Goal: Task Accomplishment & Management: Manage account settings

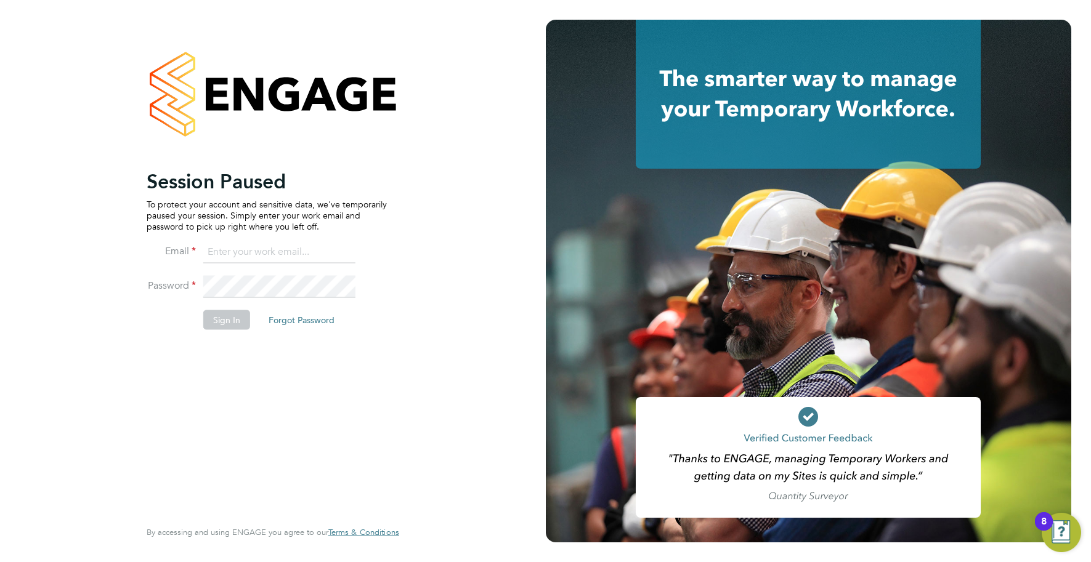
type input "info@cbwstaffingsolutions.com"
click at [227, 312] on button "Sign In" at bounding box center [226, 320] width 47 height 20
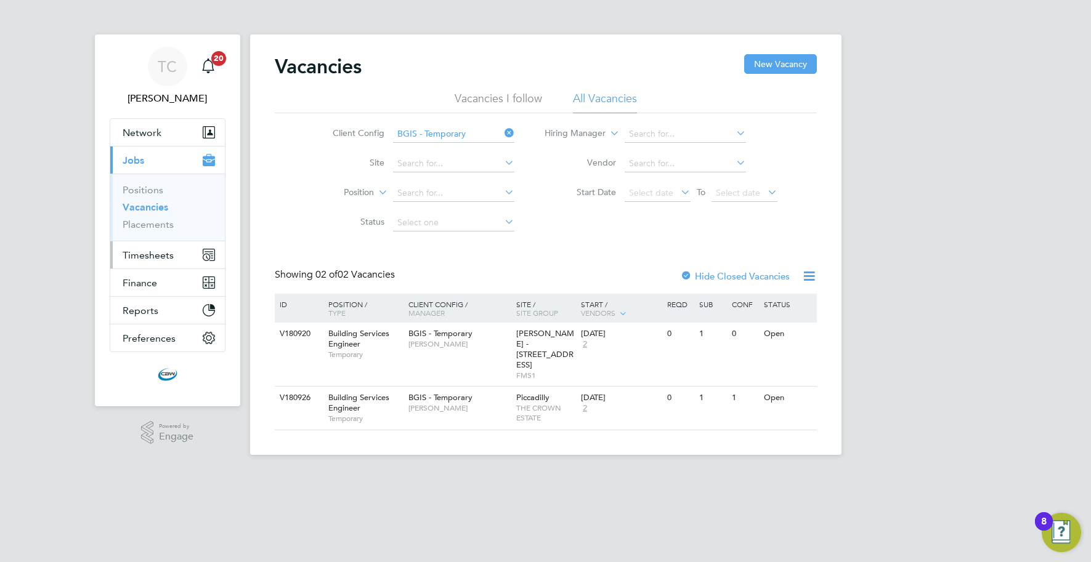
click at [172, 257] on span "Timesheets" at bounding box center [148, 255] width 51 height 12
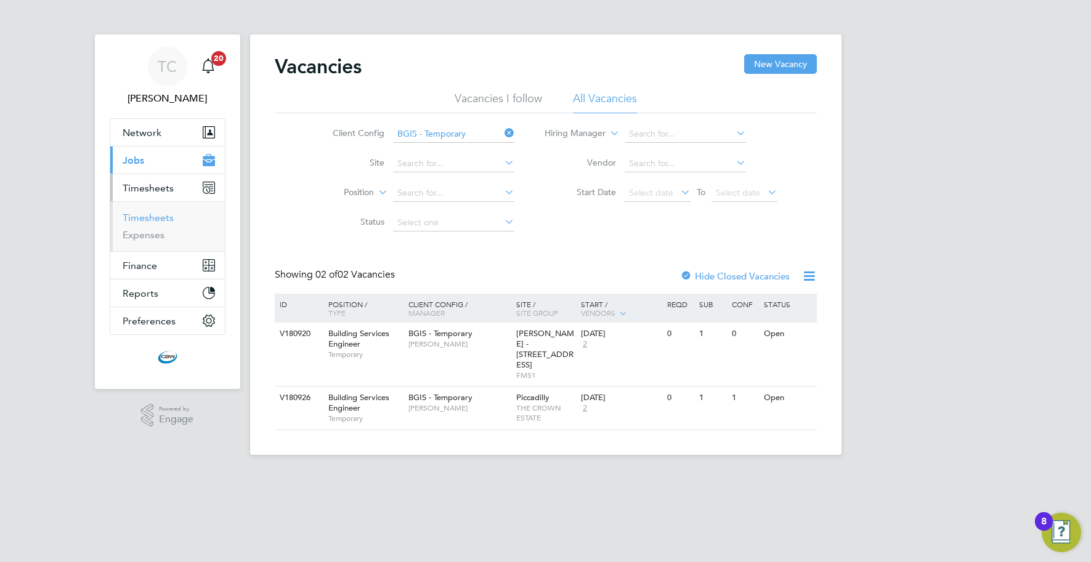
click at [167, 212] on link "Timesheets" at bounding box center [148, 218] width 51 height 12
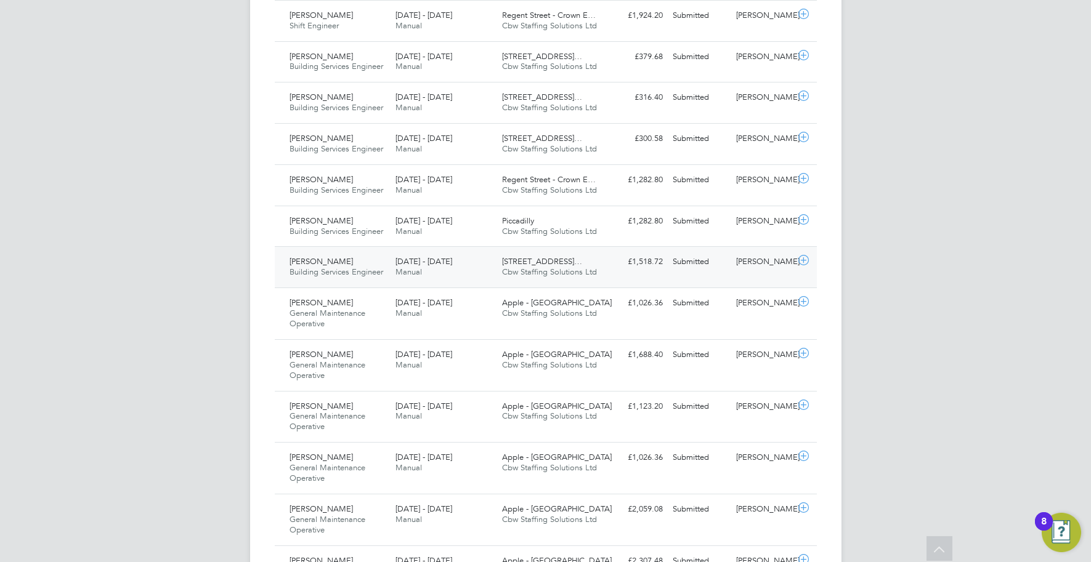
click at [440, 264] on span "13 - 19 Sep 2025" at bounding box center [423, 261] width 57 height 10
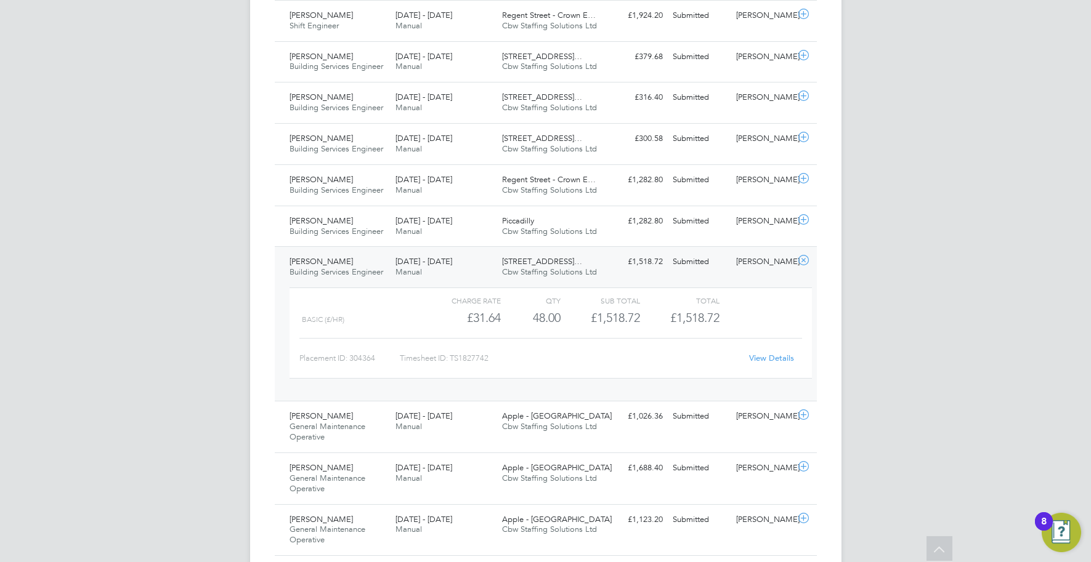
click at [440, 268] on div "13 - 19 Sep 2025 Manual" at bounding box center [443, 267] width 107 height 31
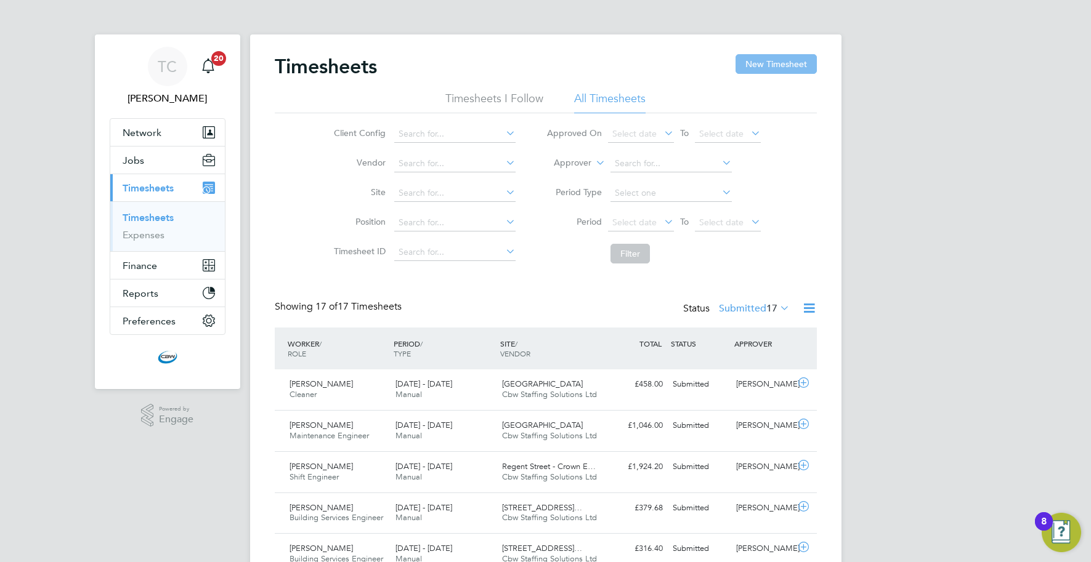
click at [776, 68] on button "New Timesheet" at bounding box center [775, 64] width 81 height 20
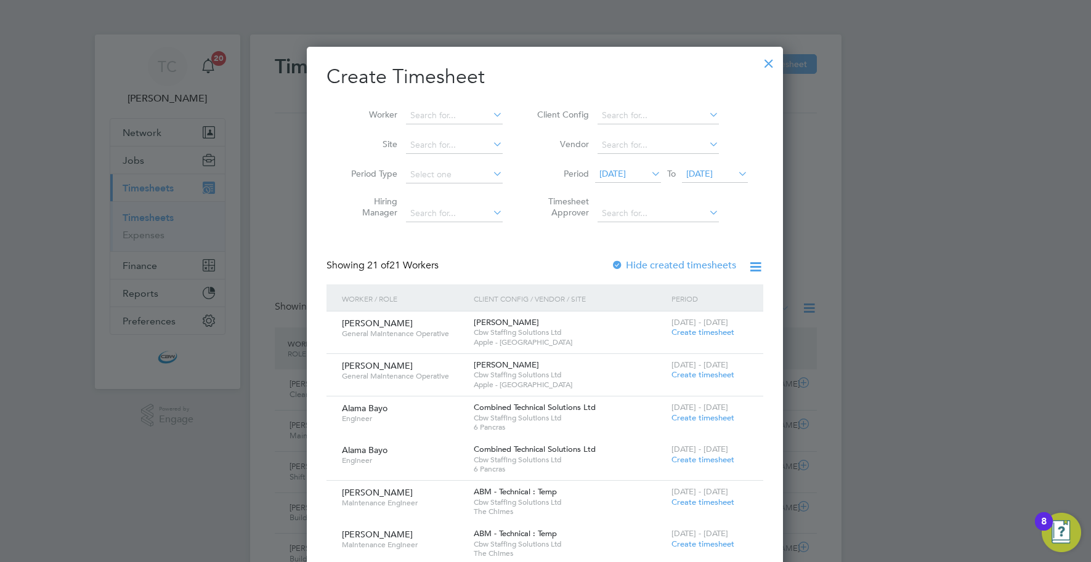
click at [767, 67] on div at bounding box center [768, 60] width 22 height 22
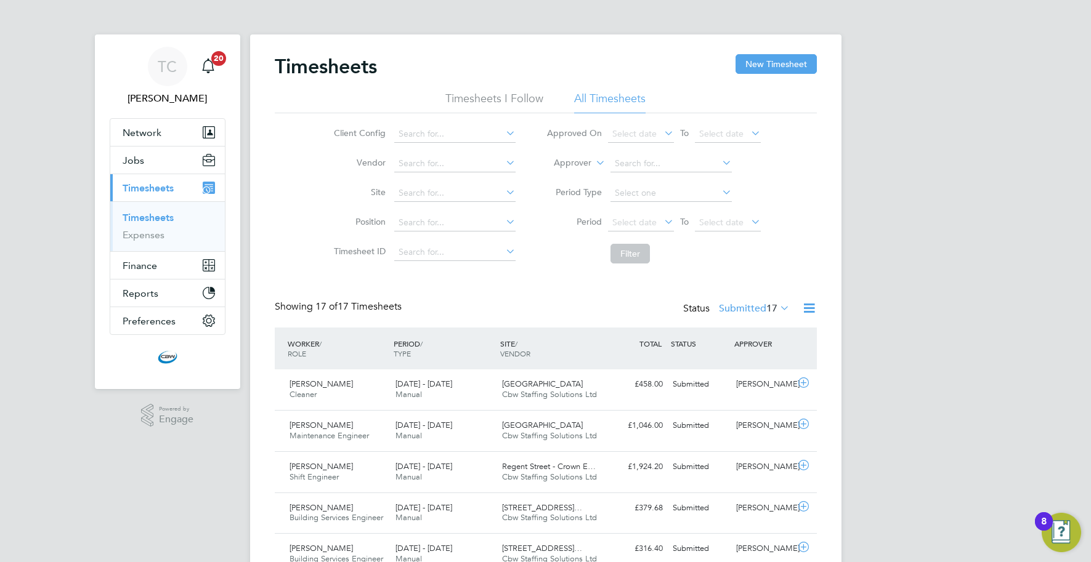
click at [748, 313] on label "Submitted 17" at bounding box center [754, 308] width 71 height 12
click at [736, 352] on li "Saved" at bounding box center [737, 347] width 57 height 17
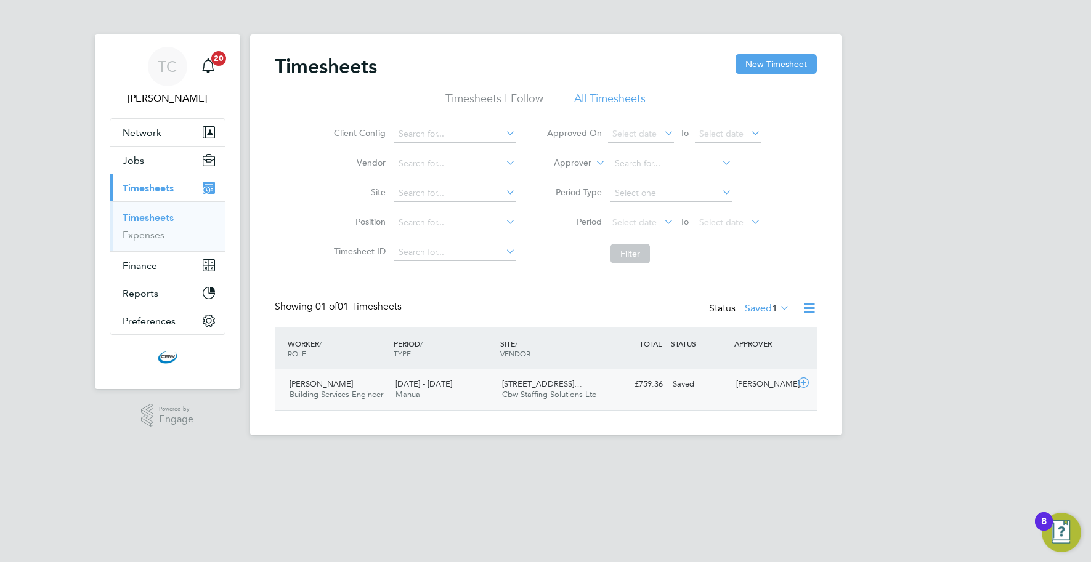
click at [594, 398] on span "Cbw Staffing Solutions Ltd" at bounding box center [549, 394] width 95 height 10
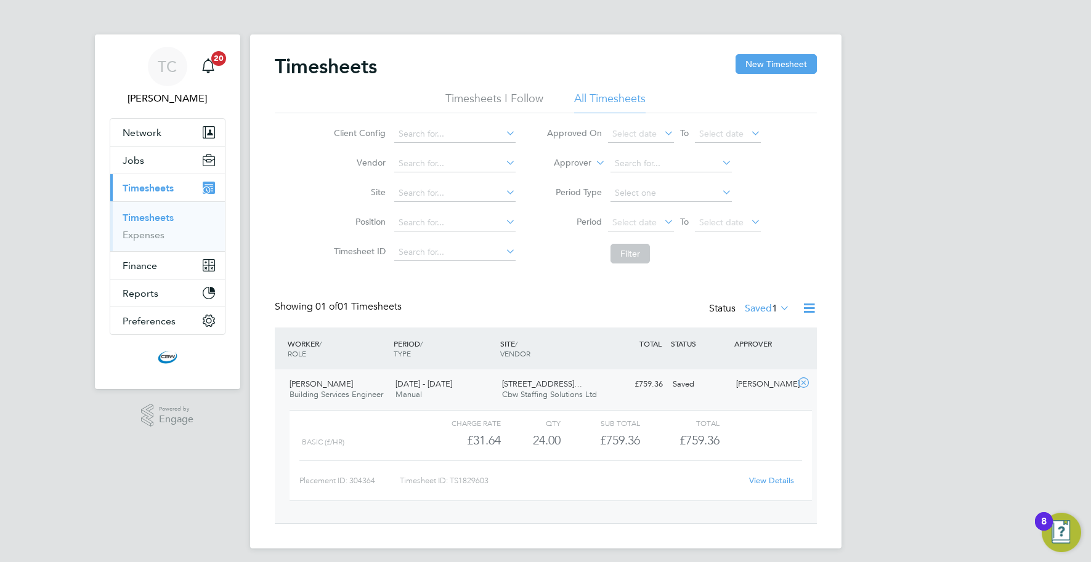
click at [757, 477] on link "View Details" at bounding box center [771, 480] width 45 height 10
click at [163, 217] on link "Timesheets" at bounding box center [148, 218] width 51 height 12
click at [784, 67] on button "New Timesheet" at bounding box center [775, 64] width 81 height 20
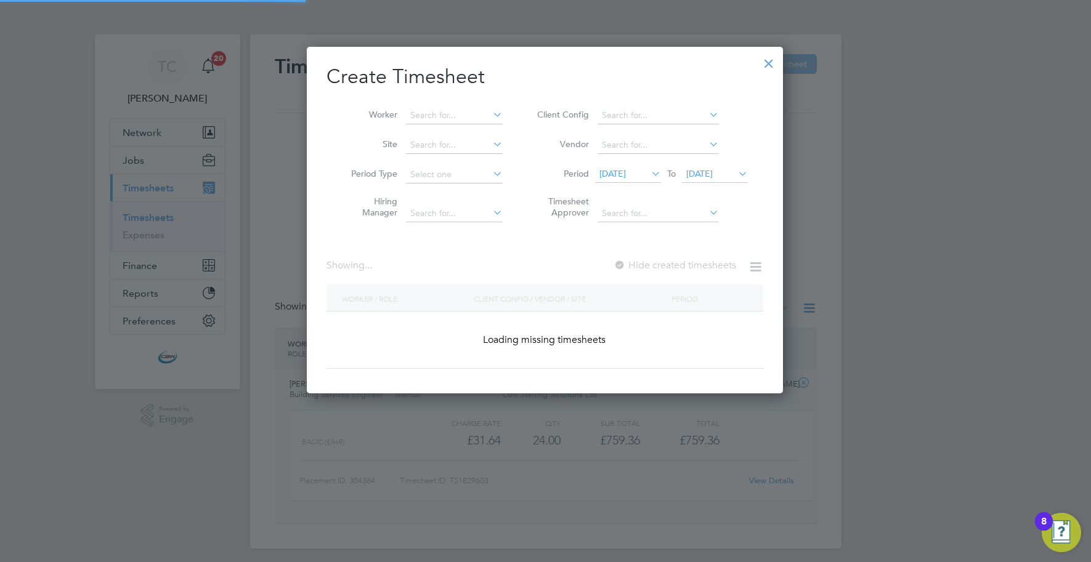
scroll to position [1686, 477]
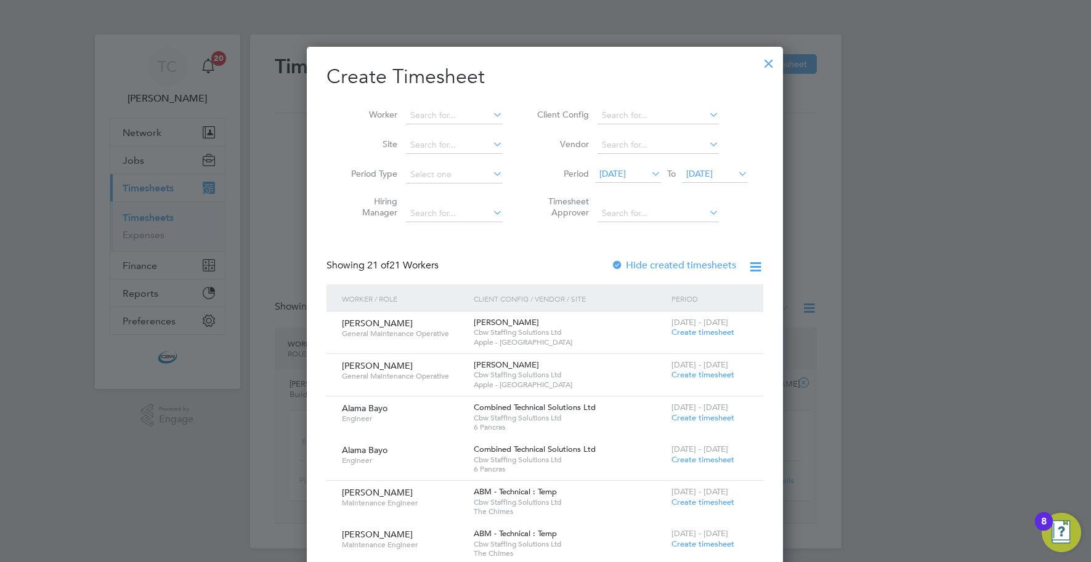
click at [708, 168] on span "21 Sep 2025" at bounding box center [699, 173] width 26 height 11
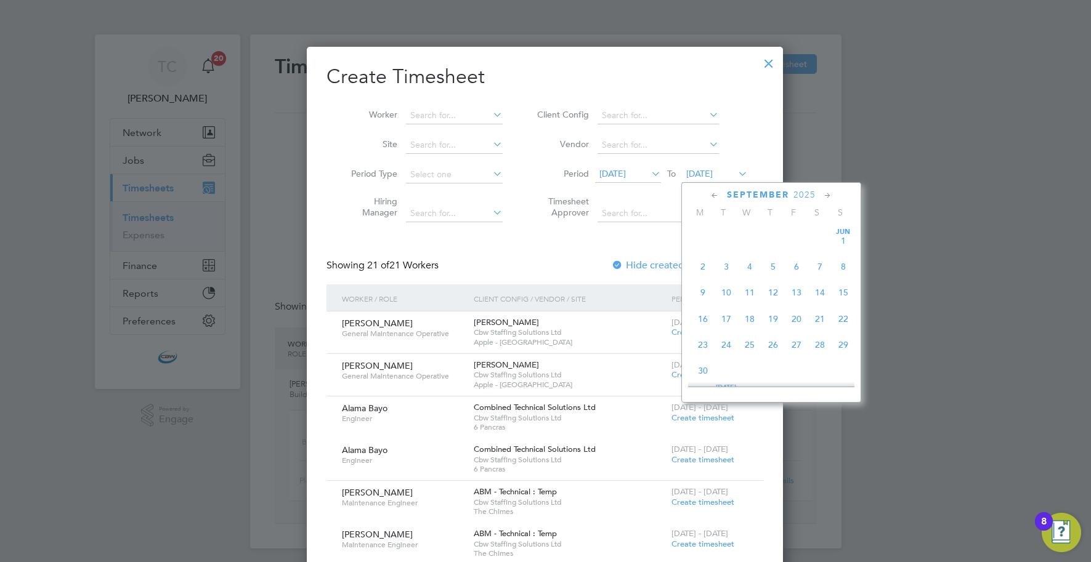
scroll to position [421, 0]
click at [796, 318] on span "26" at bounding box center [795, 313] width 23 height 23
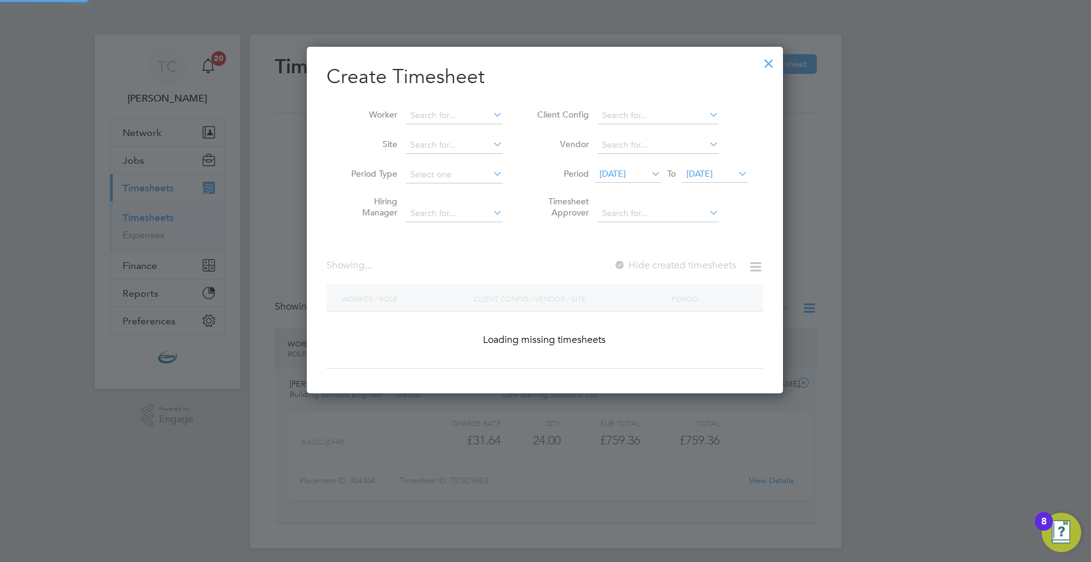
scroll to position [1729, 477]
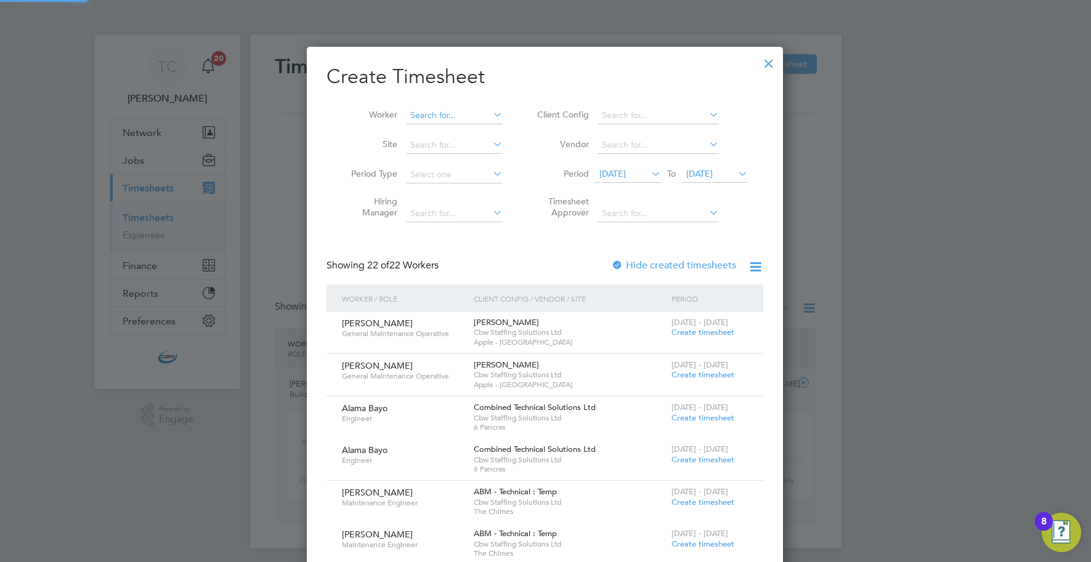
click at [467, 112] on input at bounding box center [454, 115] width 97 height 17
click at [462, 129] on li "Pravin Bhudia" at bounding box center [481, 132] width 152 height 17
type input "[PERSON_NAME]"
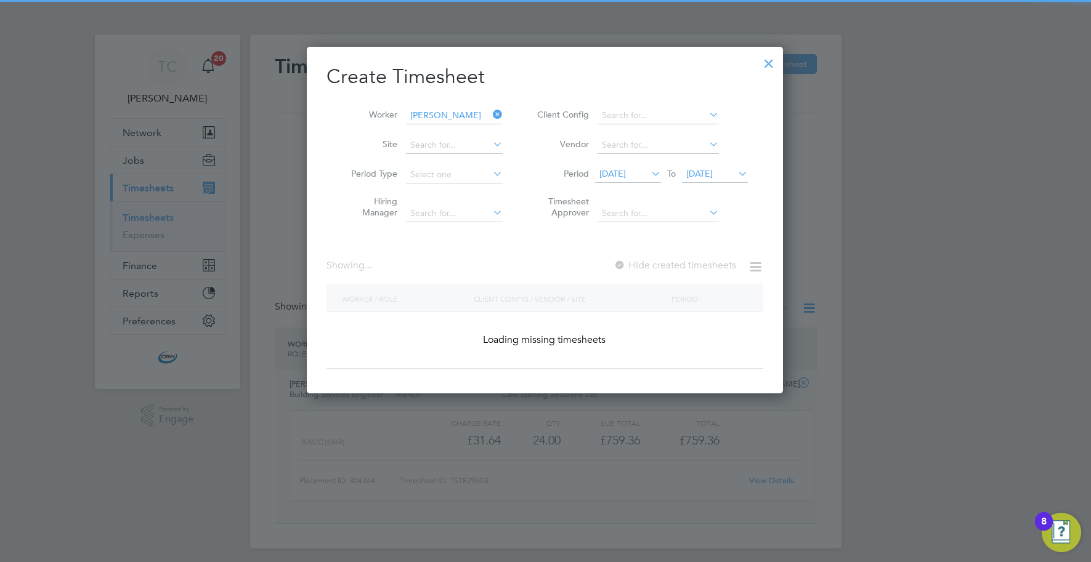
scroll to position [333, 477]
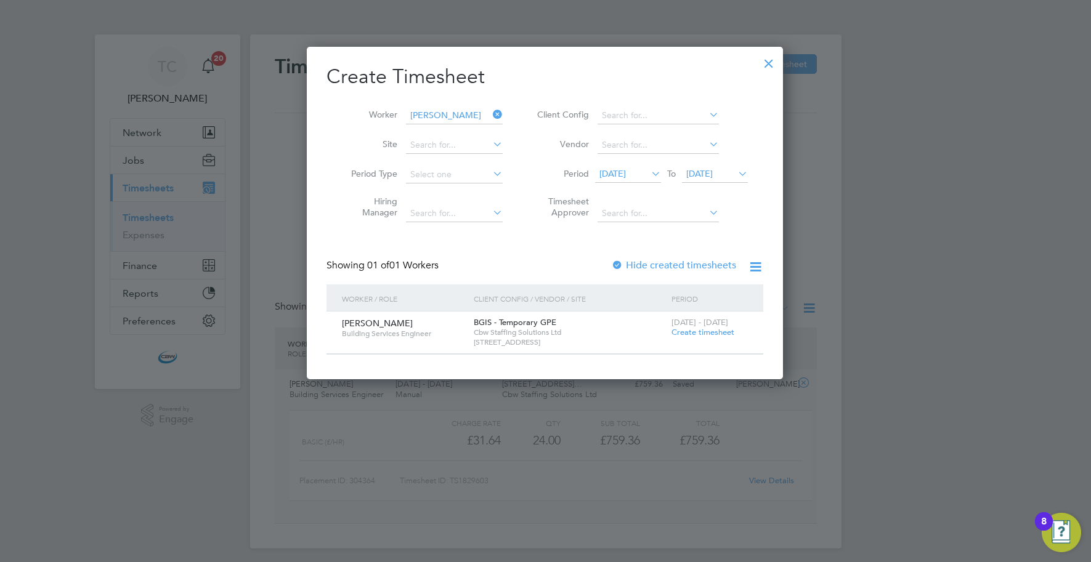
click at [679, 333] on span "Create timesheet" at bounding box center [702, 332] width 63 height 10
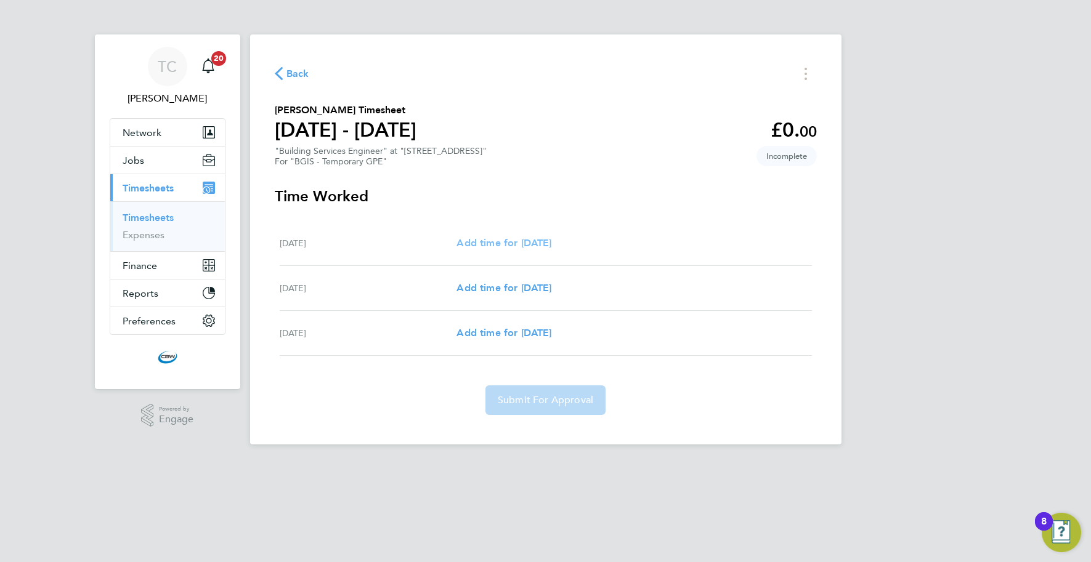
click at [491, 246] on span "Add time for Tue 23 Sep" at bounding box center [503, 243] width 95 height 12
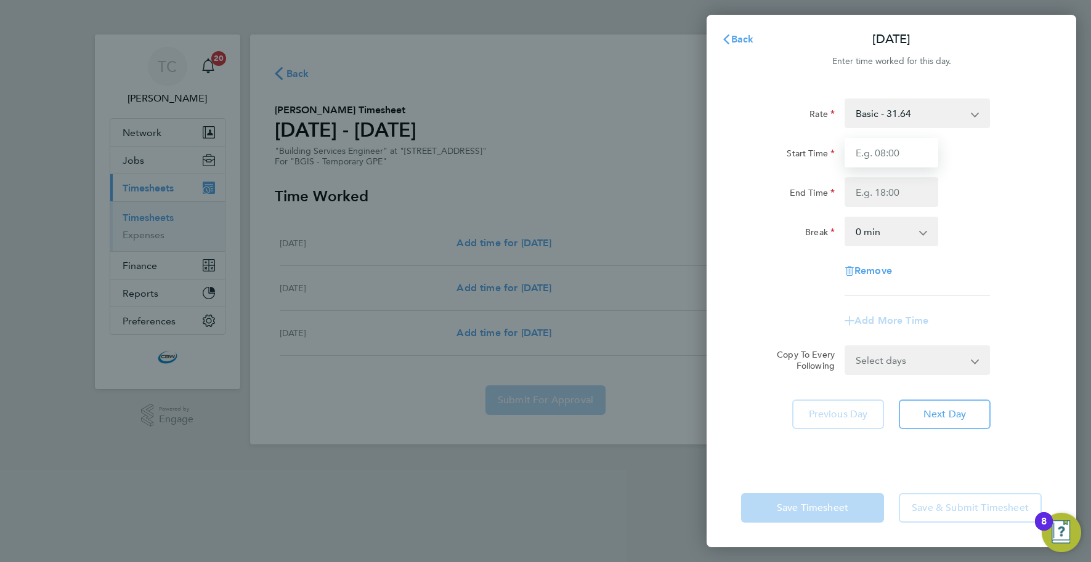
click at [884, 155] on input "Start Time" at bounding box center [891, 153] width 94 height 30
type input "07:00"
click at [876, 196] on input "End Time" at bounding box center [891, 192] width 94 height 30
type input "19:00"
click at [905, 362] on form "Rate Basic - 31.64 Start Time 07:00 End Time 19:00 Break 0 min 15 min 30 min 45…" at bounding box center [891, 237] width 300 height 276
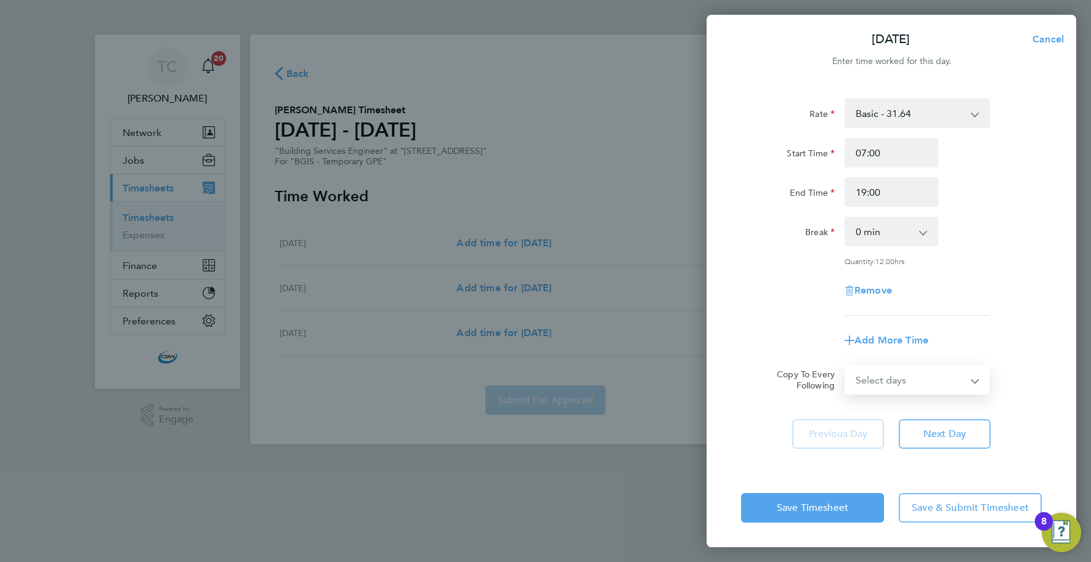
select select "DAY"
click at [845, 366] on select "Select days Day Wednesday Thursday" at bounding box center [909, 379] width 129 height 27
select select "2025-09-25"
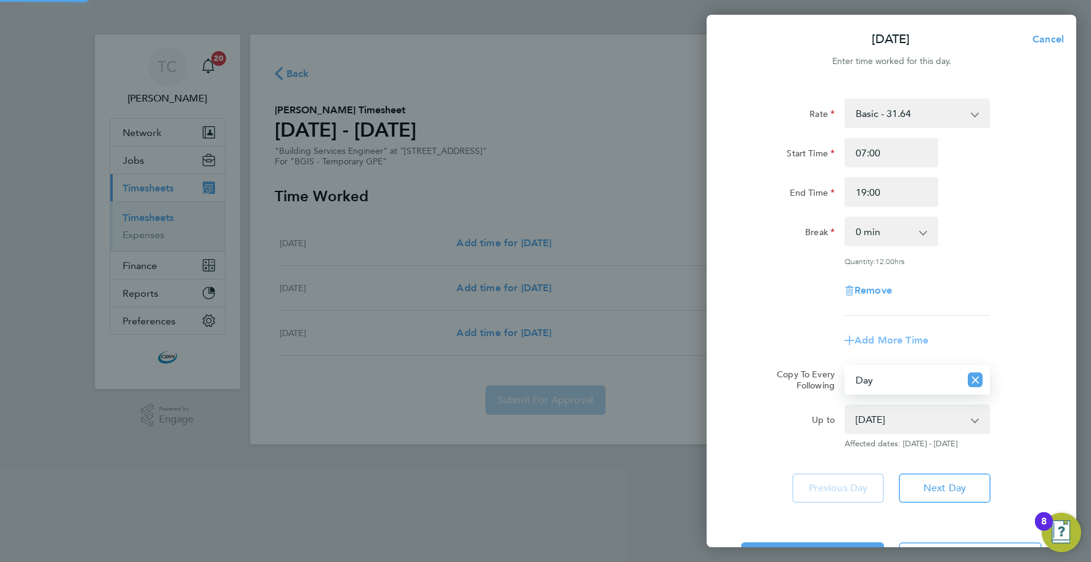
scroll to position [48, 0]
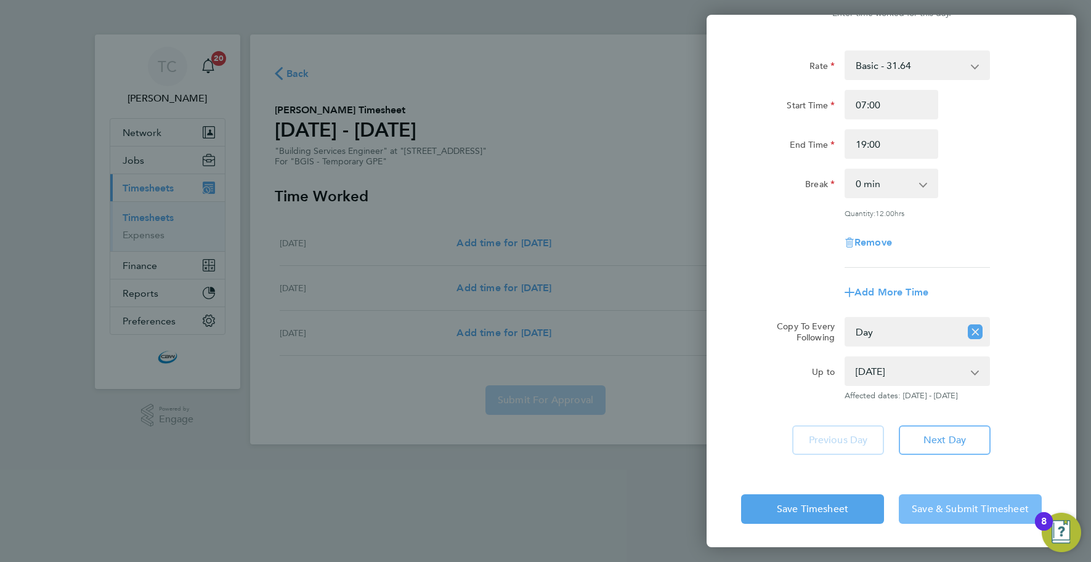
click at [934, 510] on span "Save & Submit Timesheet" at bounding box center [969, 509] width 117 height 12
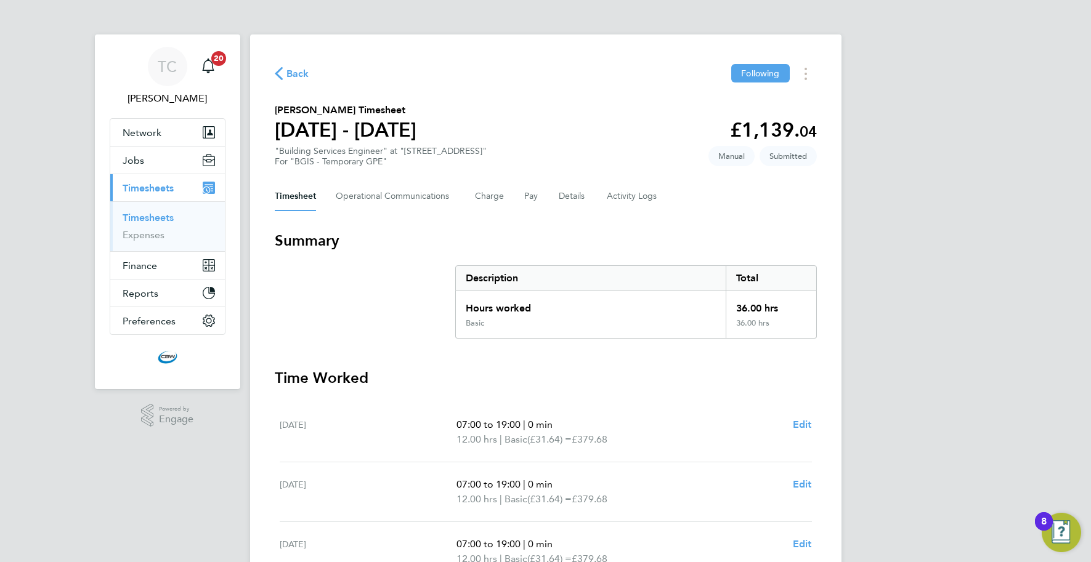
click at [306, 75] on span "Back" at bounding box center [297, 74] width 23 height 15
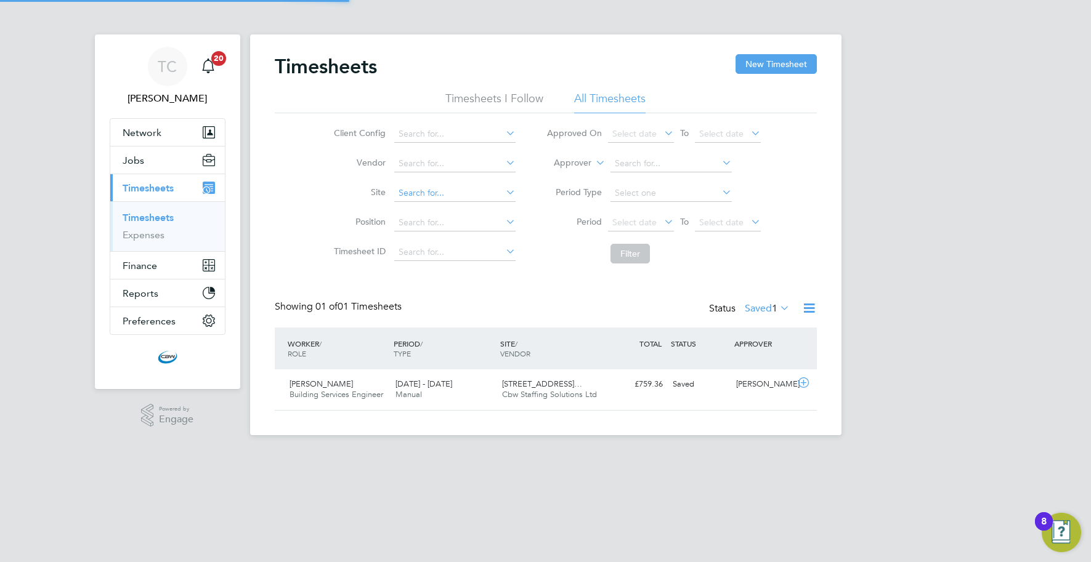
scroll to position [31, 107]
click at [762, 310] on label "Saved 1" at bounding box center [766, 308] width 45 height 12
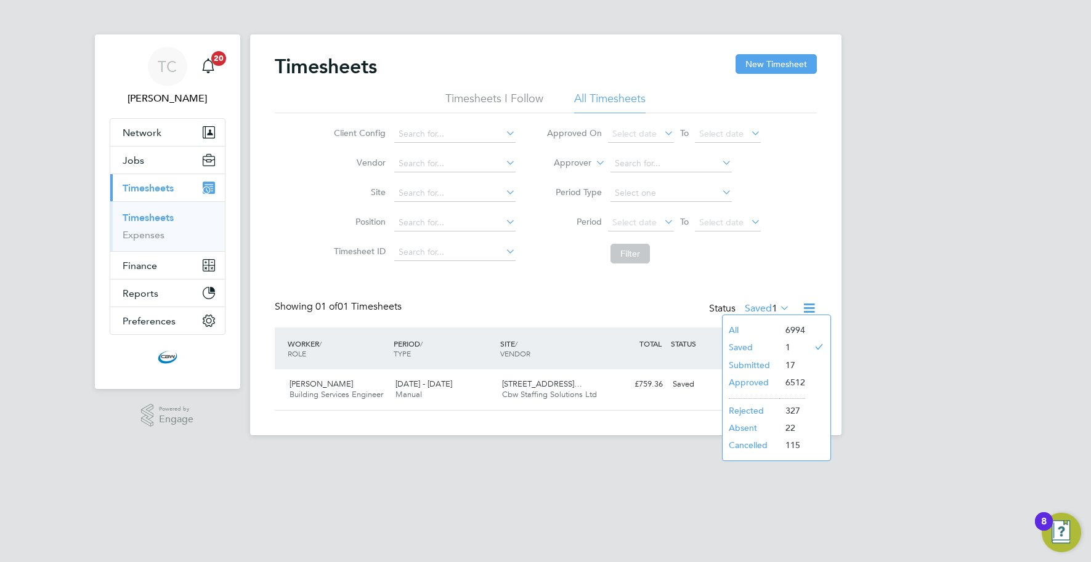
click at [751, 366] on li "Submitted" at bounding box center [750, 365] width 57 height 17
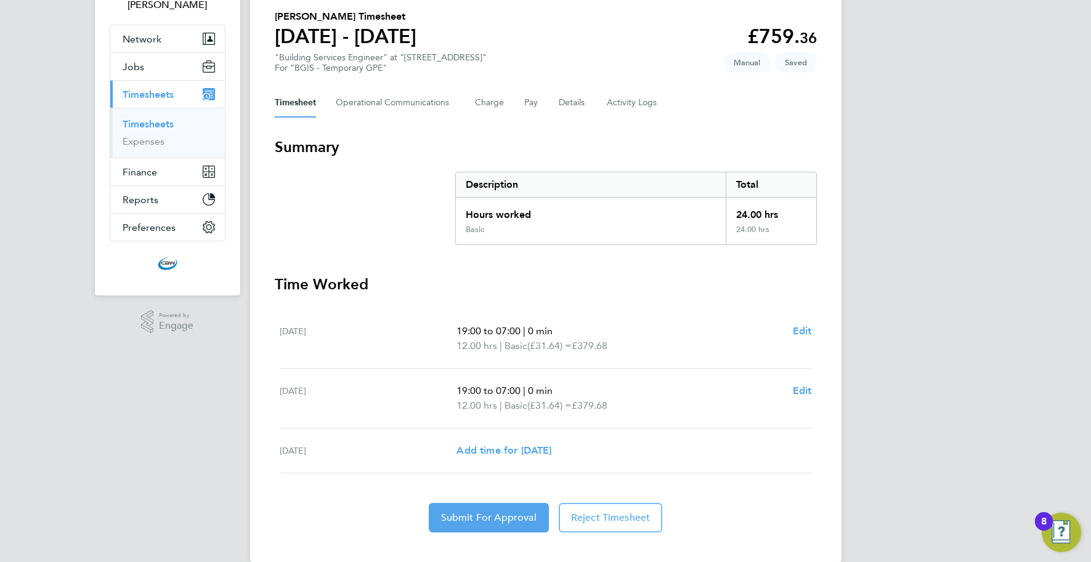
scroll to position [113, 0]
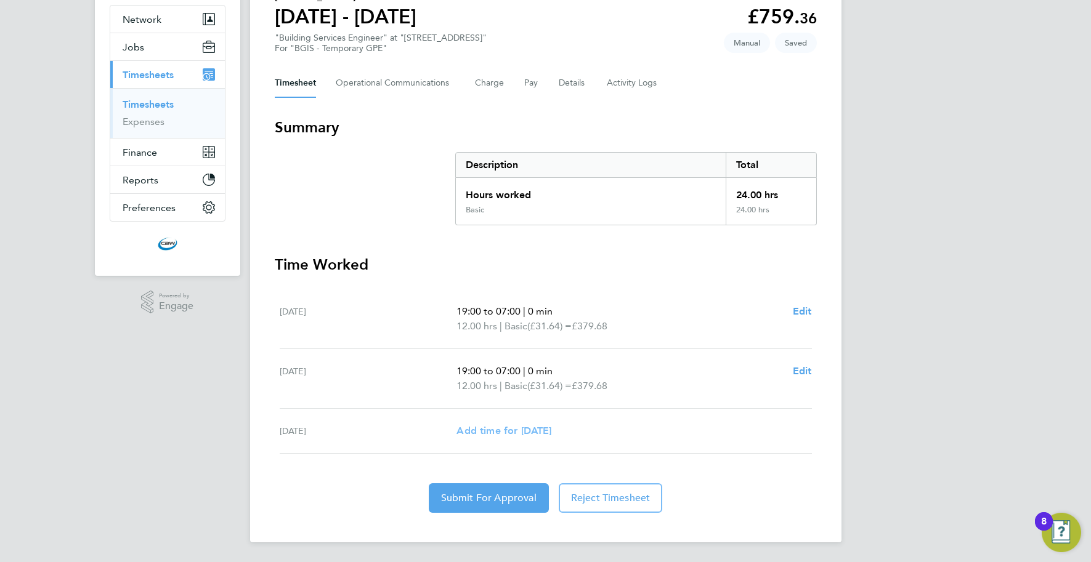
click at [551, 433] on span "Add time for Mon 22 Sep" at bounding box center [503, 431] width 95 height 12
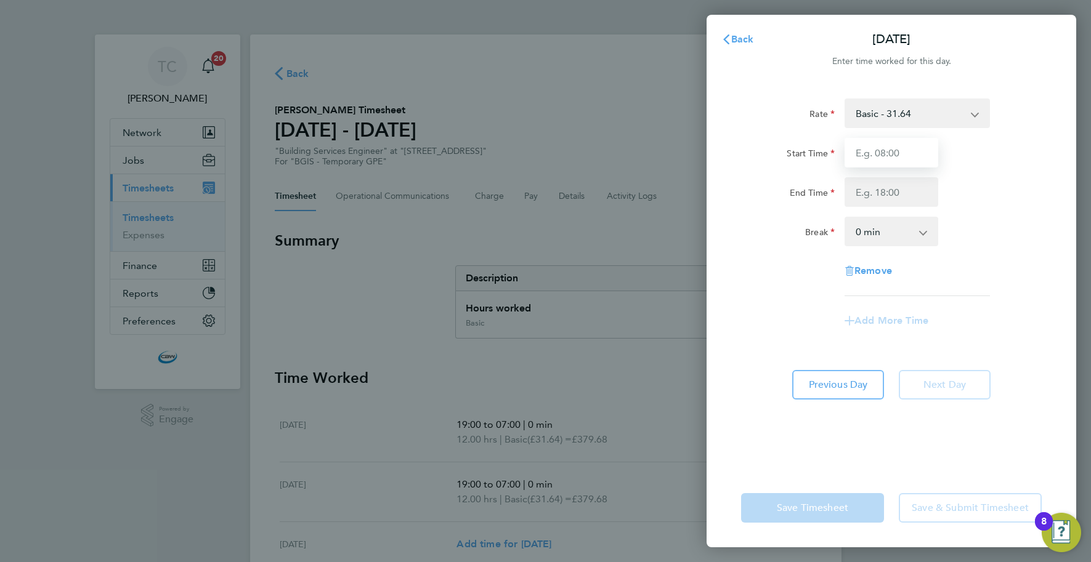
click at [860, 154] on input "Start Time" at bounding box center [891, 153] width 94 height 30
type input "07:00"
click at [876, 198] on input "End Time" at bounding box center [891, 192] width 94 height 30
type input "19:00"
click at [841, 461] on div "Rate Basic - 31.64 Start Time 07:00 End Time 19:00 Break 0 min 15 min 30 min 45…" at bounding box center [890, 276] width 369 height 385
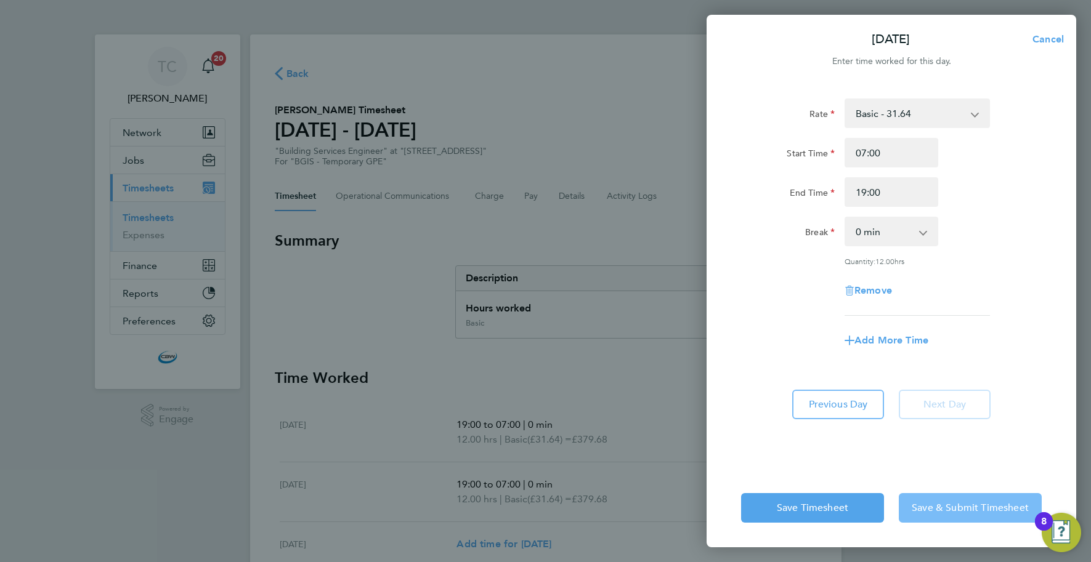
click at [940, 506] on span "Save & Submit Timesheet" at bounding box center [969, 508] width 117 height 12
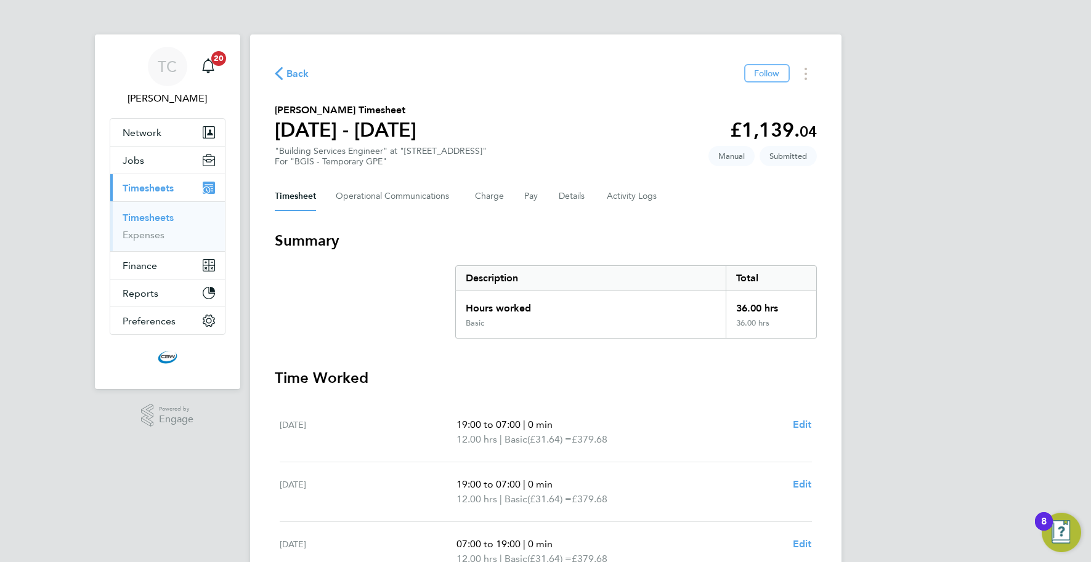
click at [303, 78] on span "Back" at bounding box center [297, 74] width 23 height 15
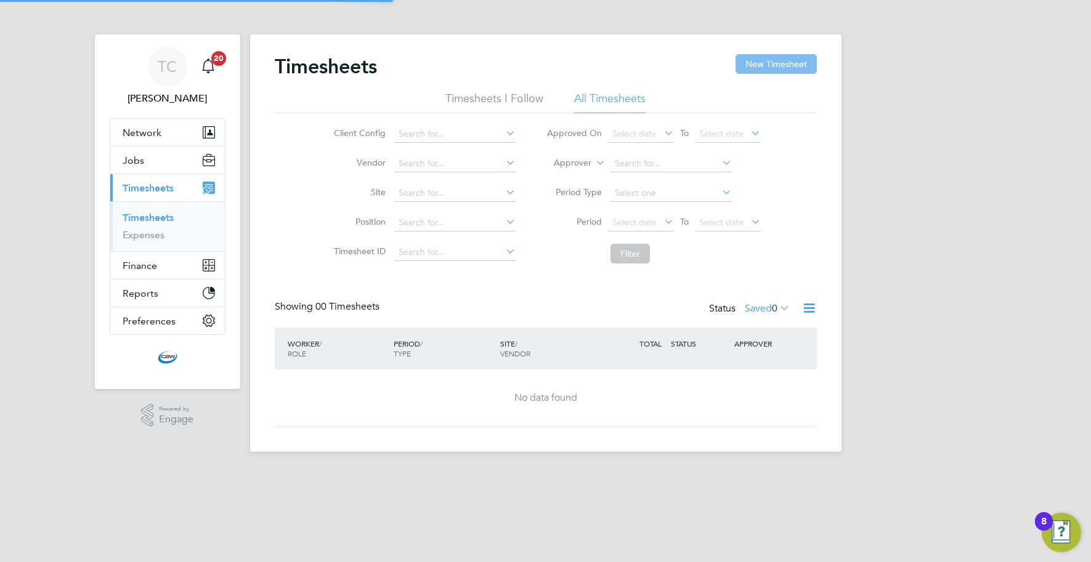
click at [744, 66] on button "New Timesheet" at bounding box center [775, 64] width 81 height 20
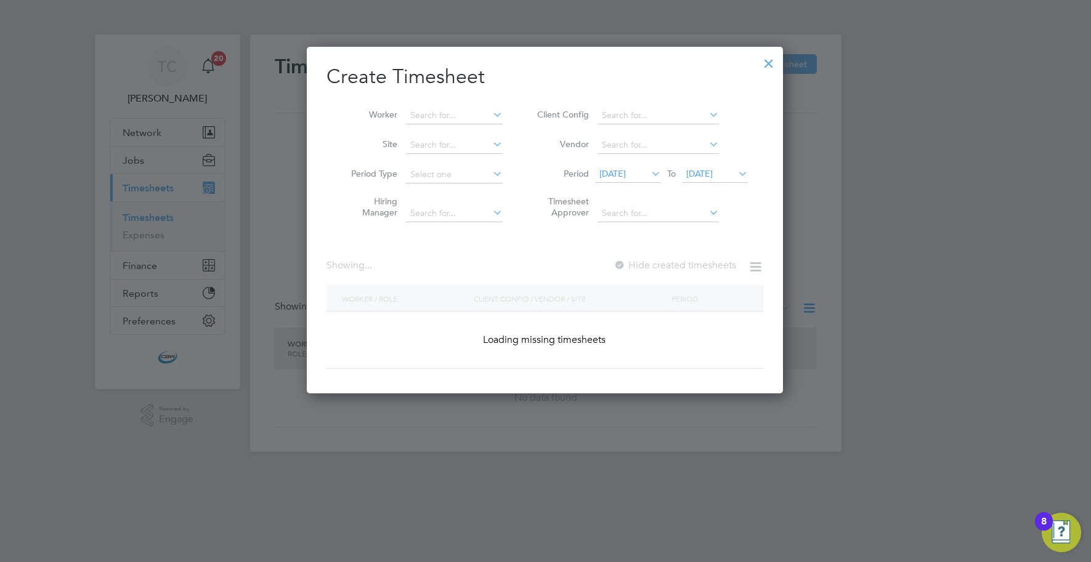
scroll to position [1686, 477]
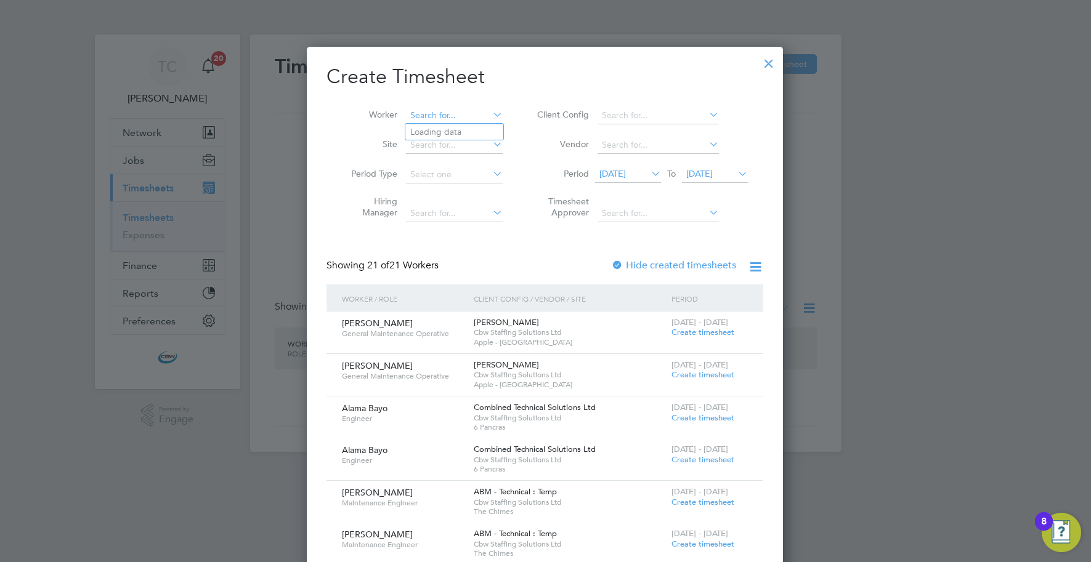
click at [467, 116] on input at bounding box center [454, 115] width 97 height 17
click at [466, 132] on li "Pravin Bhudia" at bounding box center [481, 132] width 152 height 17
type input "[PERSON_NAME]"
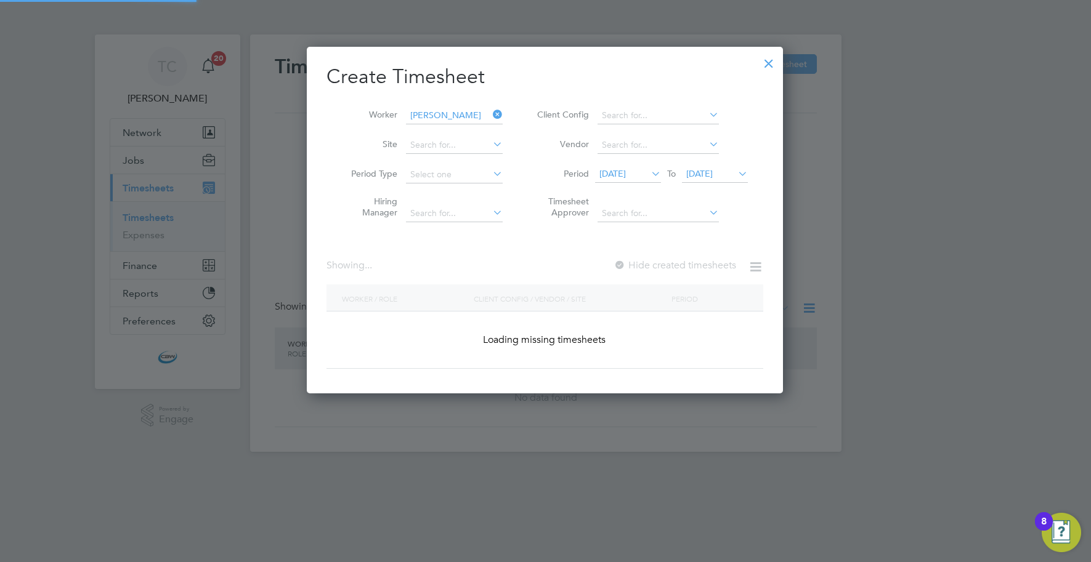
scroll to position [347, 477]
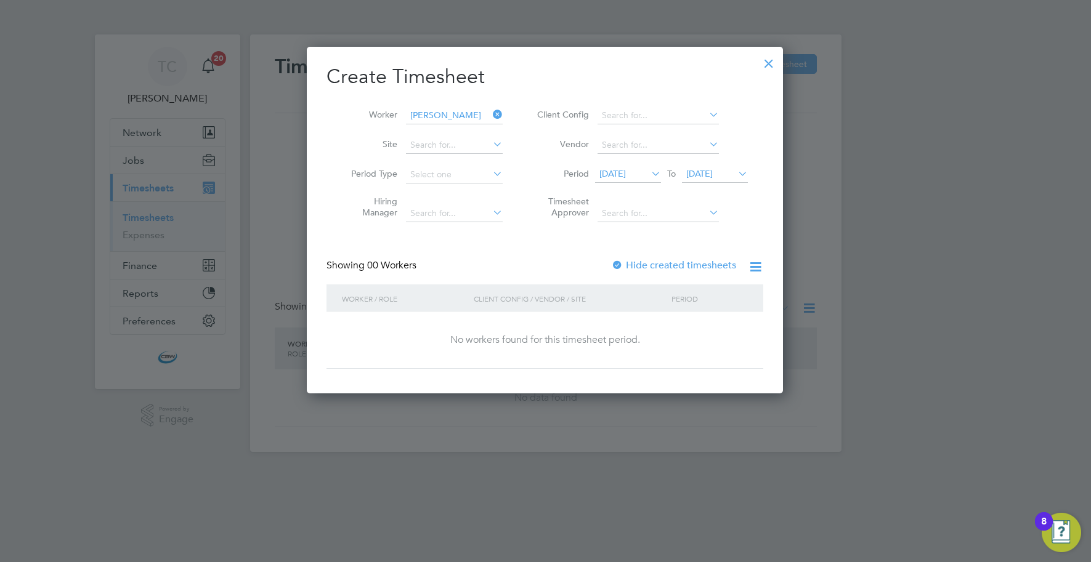
click at [712, 172] on span "21 Sep 2025" at bounding box center [699, 173] width 26 height 11
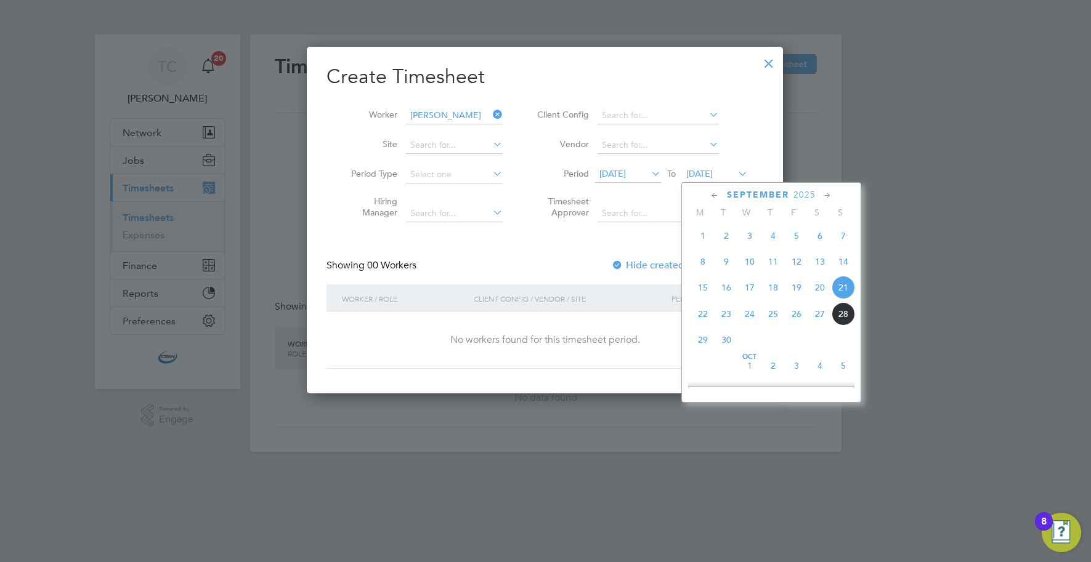
click at [794, 321] on span "26" at bounding box center [795, 313] width 23 height 23
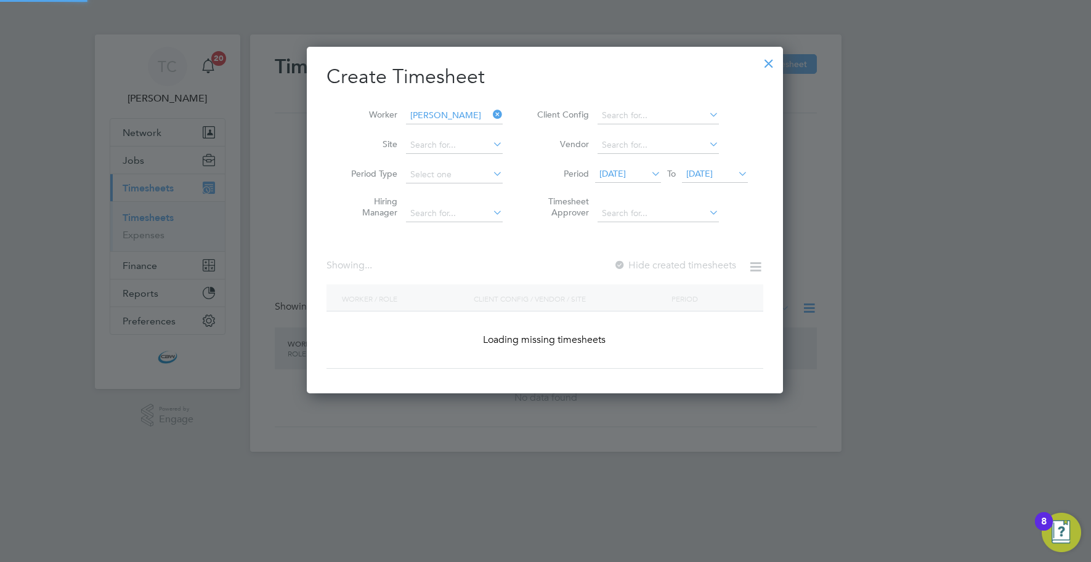
scroll to position [347, 477]
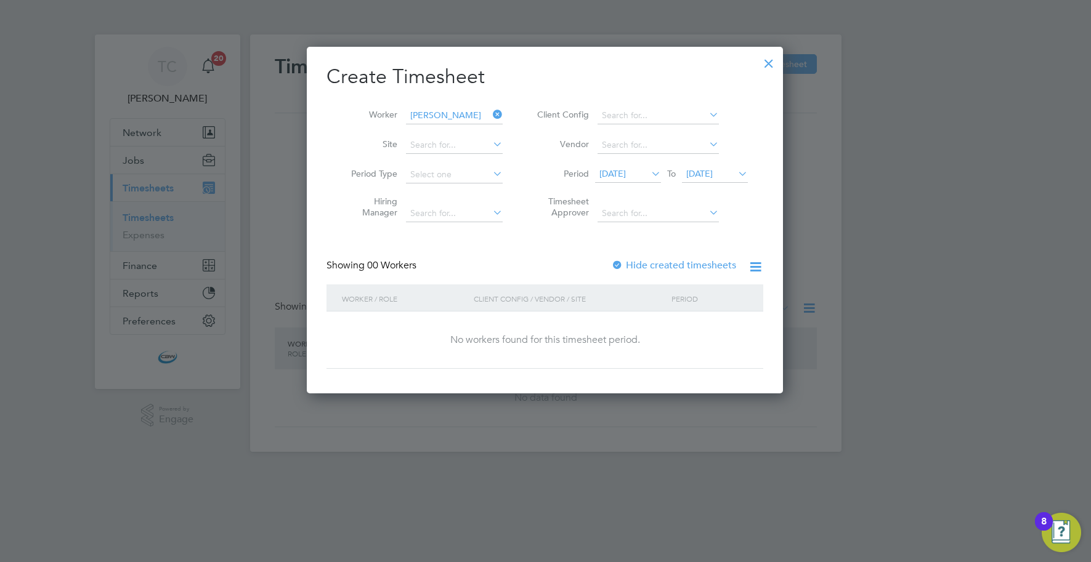
click at [654, 249] on div "Create Timesheet Worker Pravin Bhudia Site Period Type Hiring Manager Client Co…" at bounding box center [544, 216] width 437 height 305
click at [654, 262] on label "Hide created timesheets" at bounding box center [673, 265] width 125 height 12
click at [765, 67] on div at bounding box center [768, 60] width 22 height 22
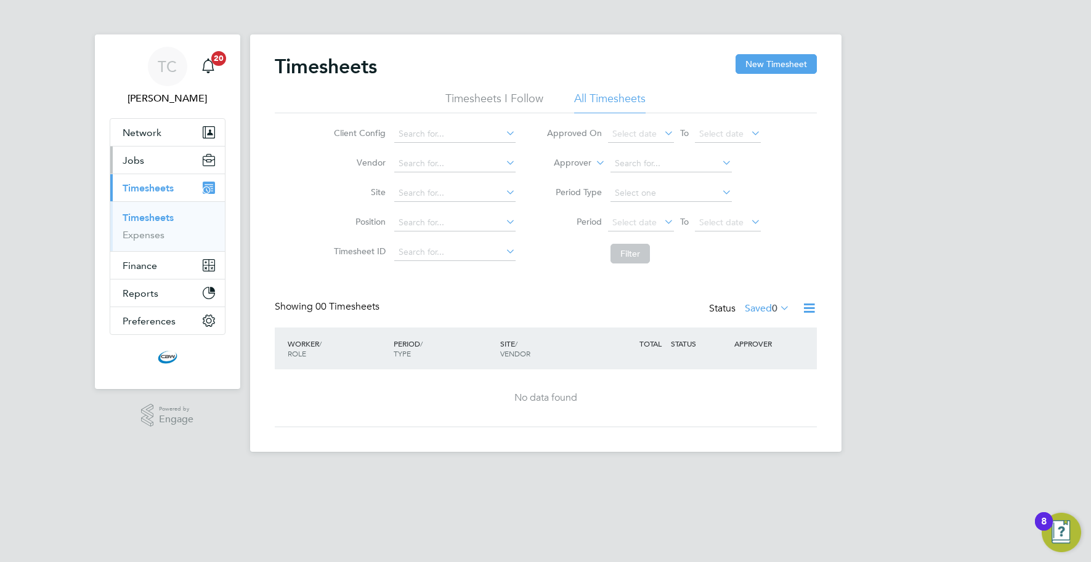
click at [167, 159] on button "Jobs" at bounding box center [167, 160] width 115 height 27
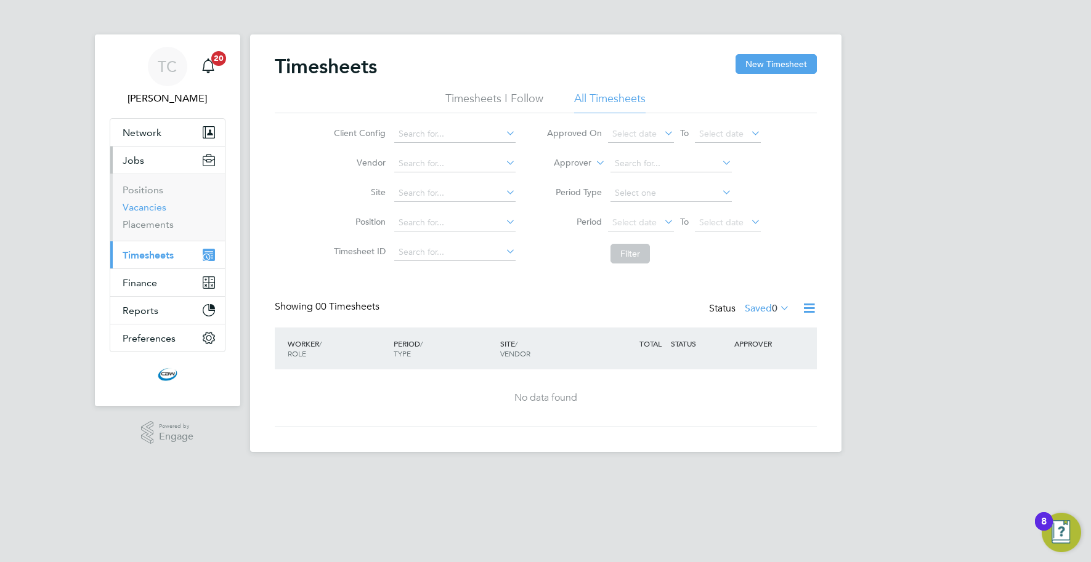
click at [154, 206] on link "Vacancies" at bounding box center [145, 207] width 44 height 12
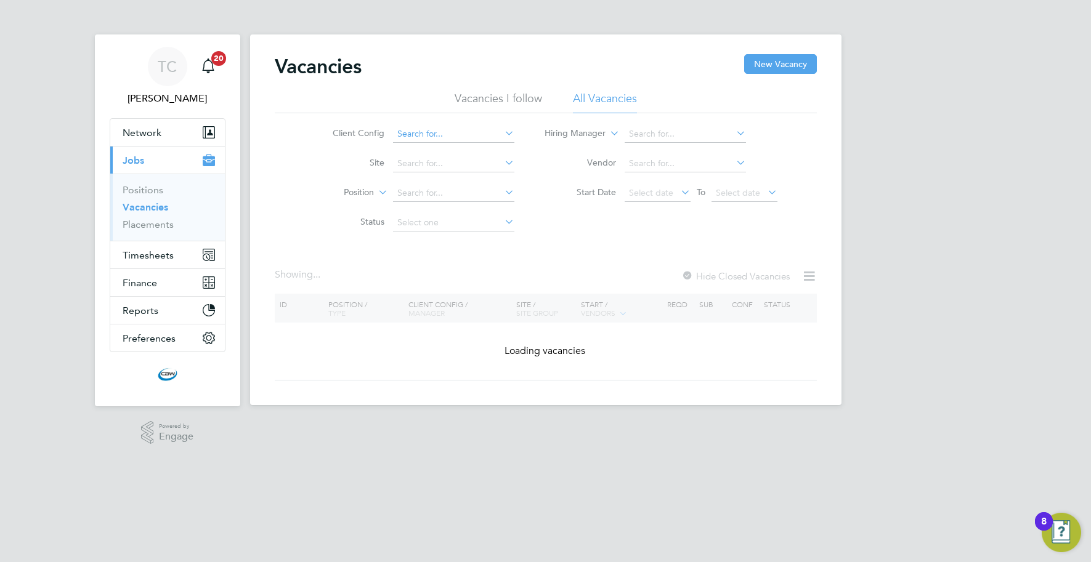
click at [432, 137] on input at bounding box center [453, 134] width 121 height 17
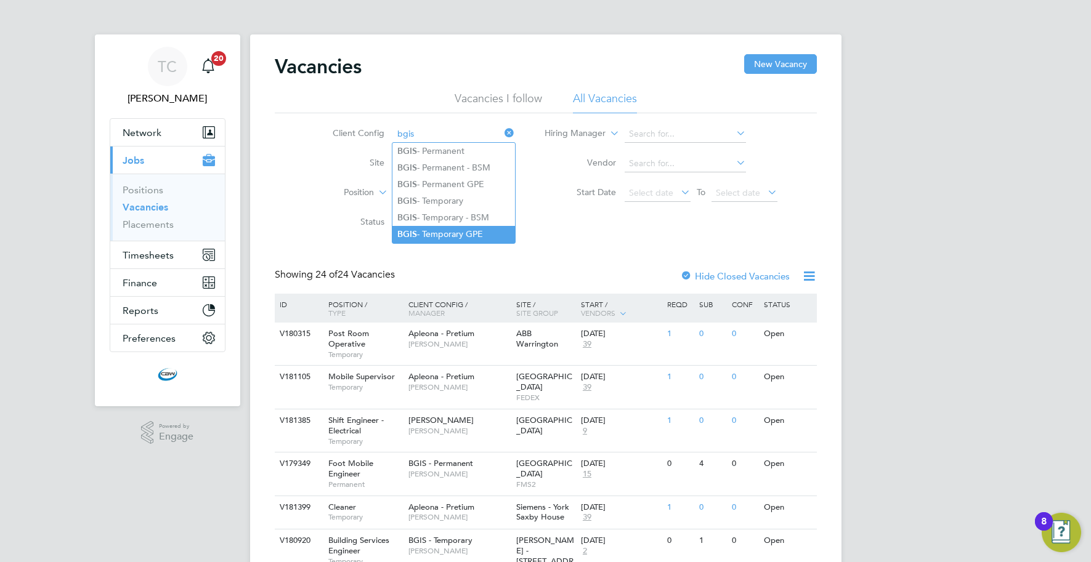
click at [435, 237] on li "BGIS - Temporary GPE" at bounding box center [453, 234] width 123 height 17
type input "BGIS - Temporary GPE"
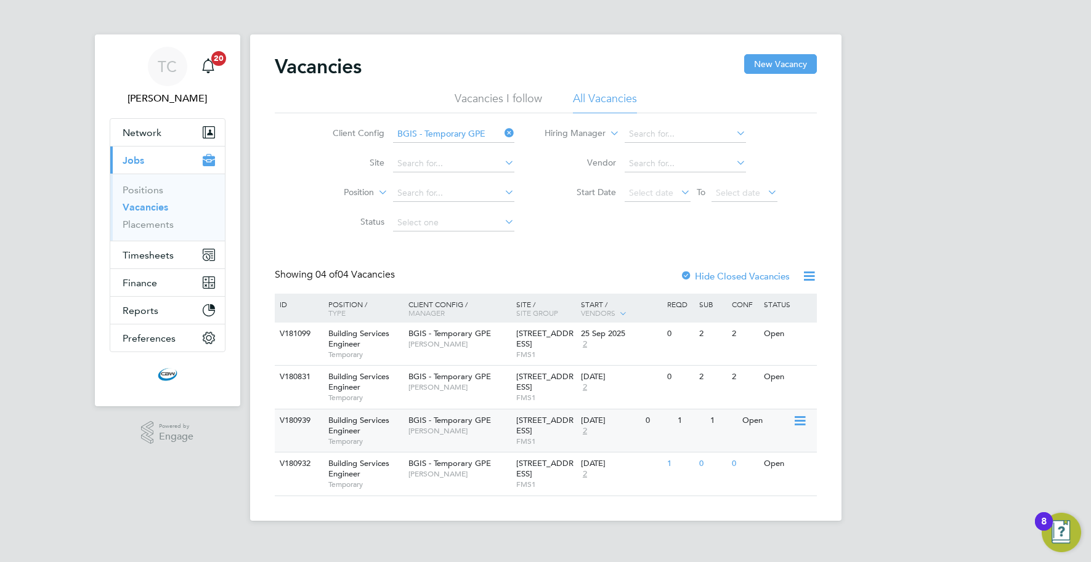
click at [525, 440] on span "FMS1" at bounding box center [545, 442] width 58 height 10
click at [408, 344] on span "[PERSON_NAME]" at bounding box center [459, 344] width 102 height 10
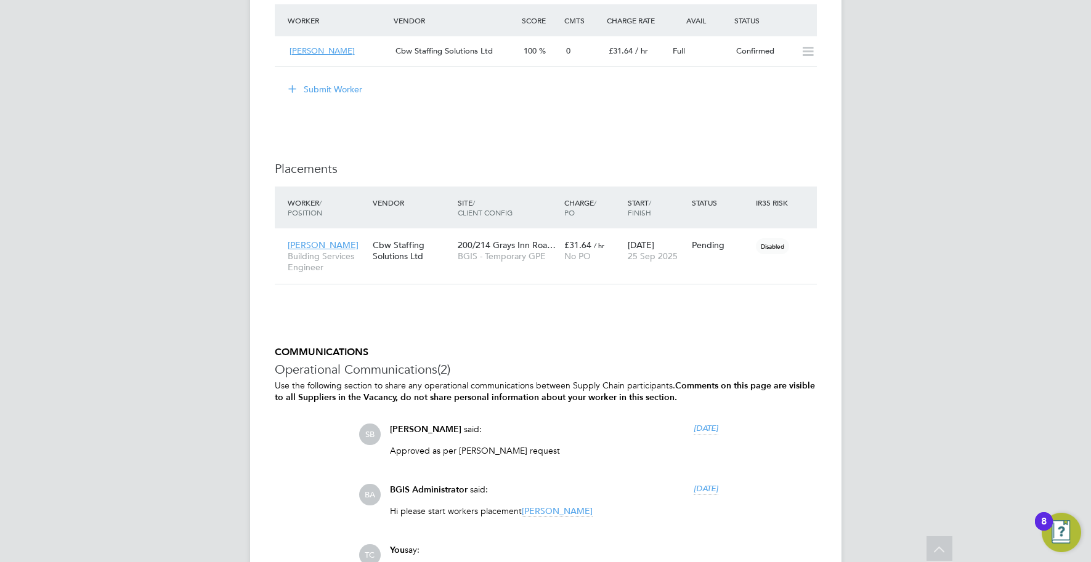
scroll to position [1699, 0]
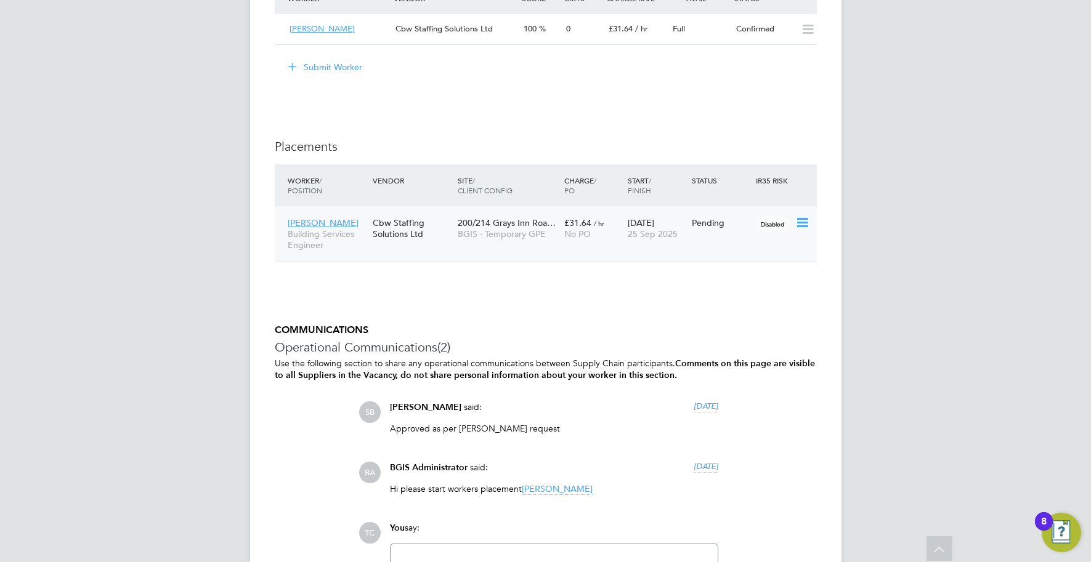
click at [802, 222] on icon at bounding box center [801, 223] width 12 height 15
click at [706, 300] on li "Start" at bounding box center [745, 300] width 126 height 17
type input "[PERSON_NAME]"
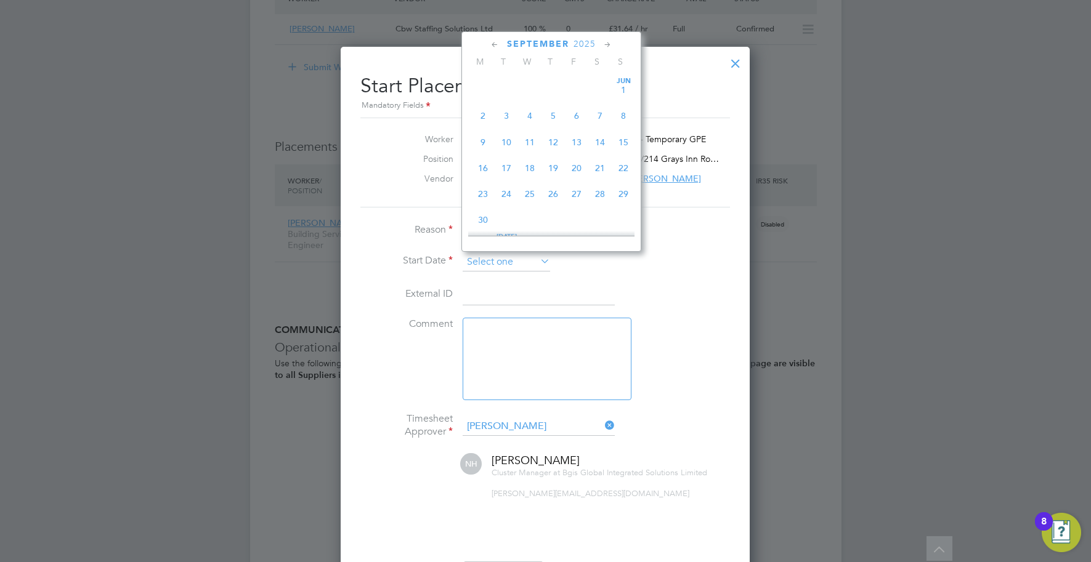
click at [523, 253] on input at bounding box center [505, 262] width 87 height 18
click at [510, 145] on span "23" at bounding box center [505, 136] width 23 height 23
type input "[DATE]"
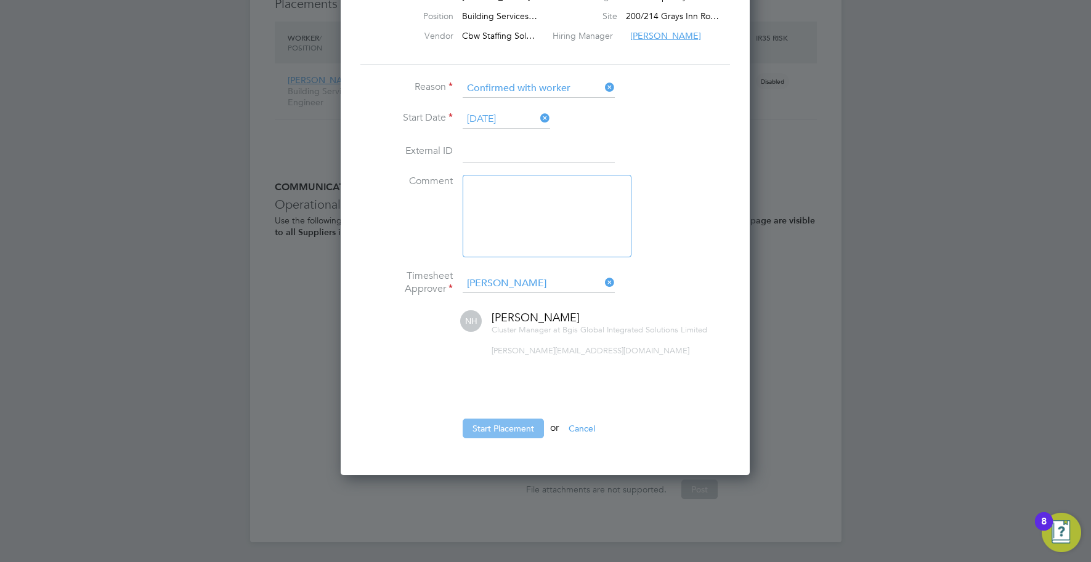
click at [498, 432] on button "Start Placement" at bounding box center [502, 429] width 81 height 20
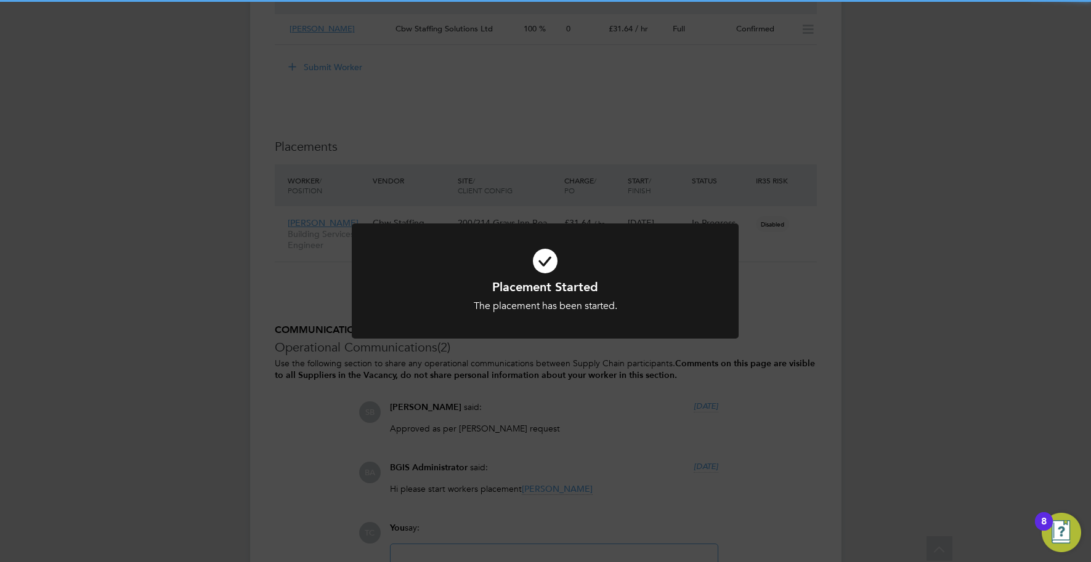
click at [722, 168] on div "Placement Started The placement has been started. Cancel Okay" at bounding box center [545, 281] width 1091 height 562
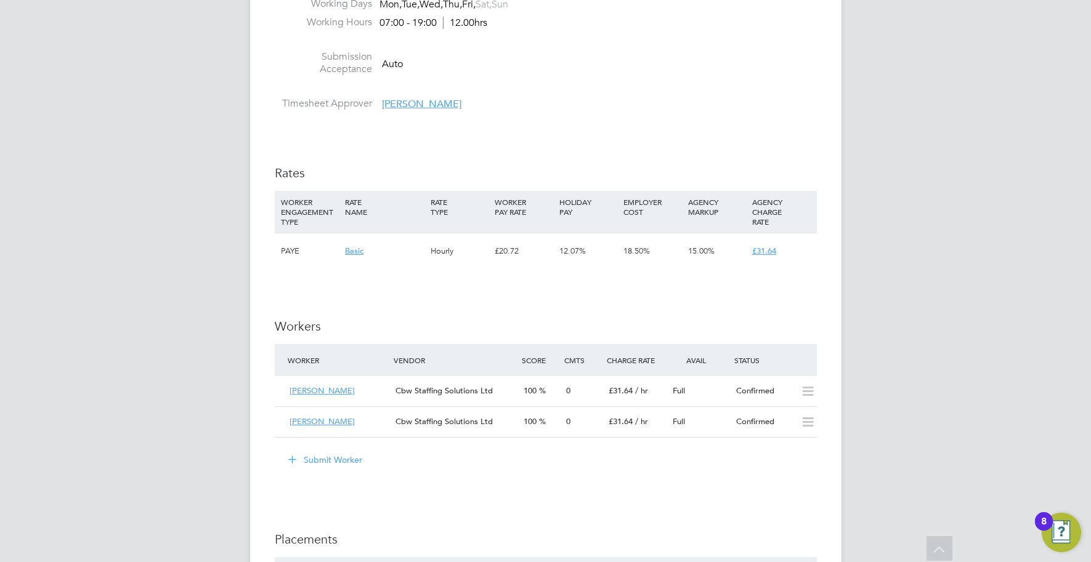
scroll to position [1346, 0]
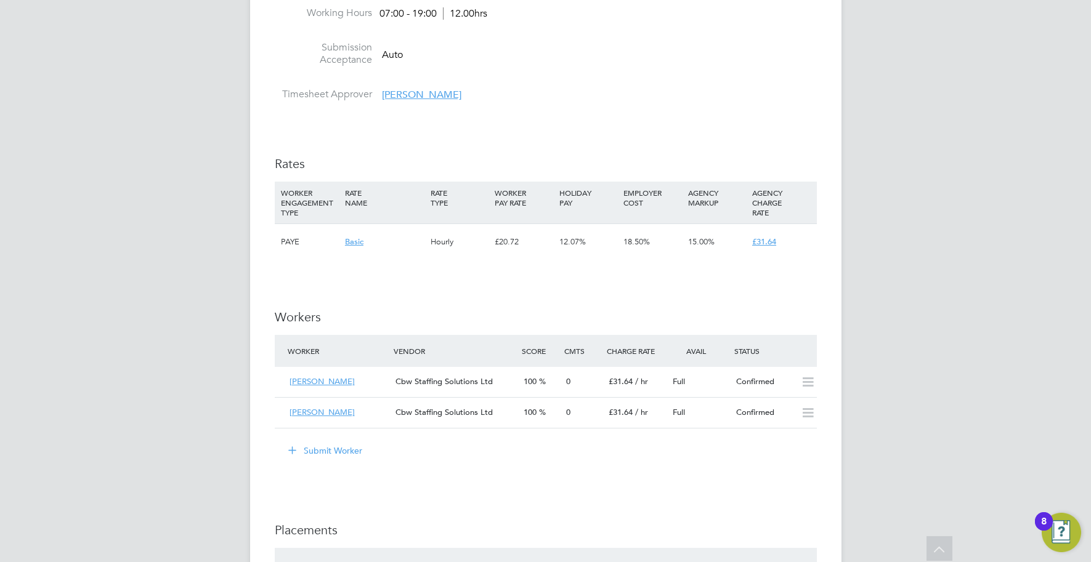
click at [334, 448] on button "Submit Worker" at bounding box center [326, 451] width 92 height 20
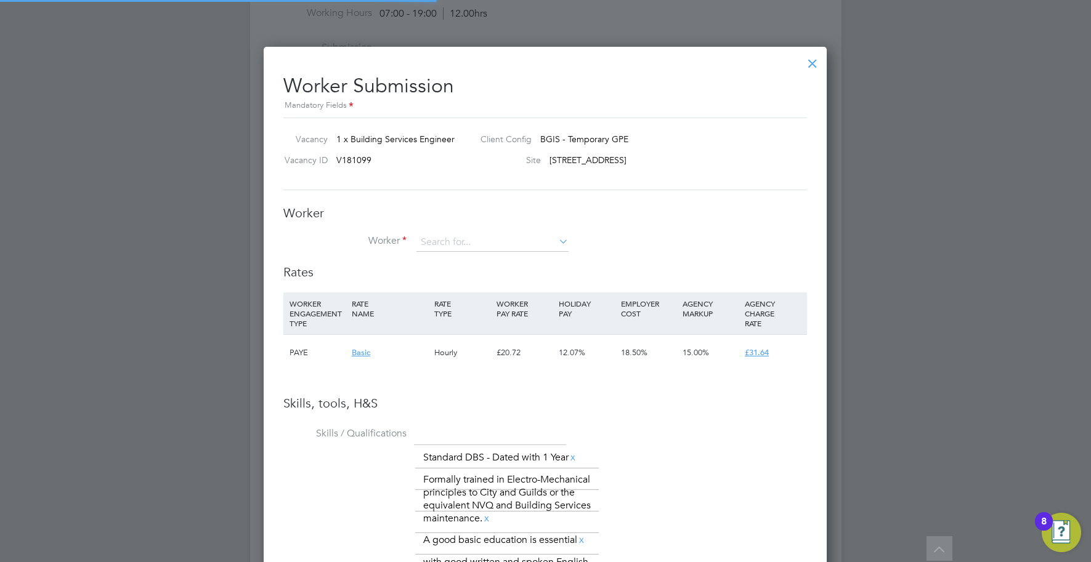
scroll to position [6, 6]
click at [482, 244] on input at bounding box center [492, 242] width 152 height 18
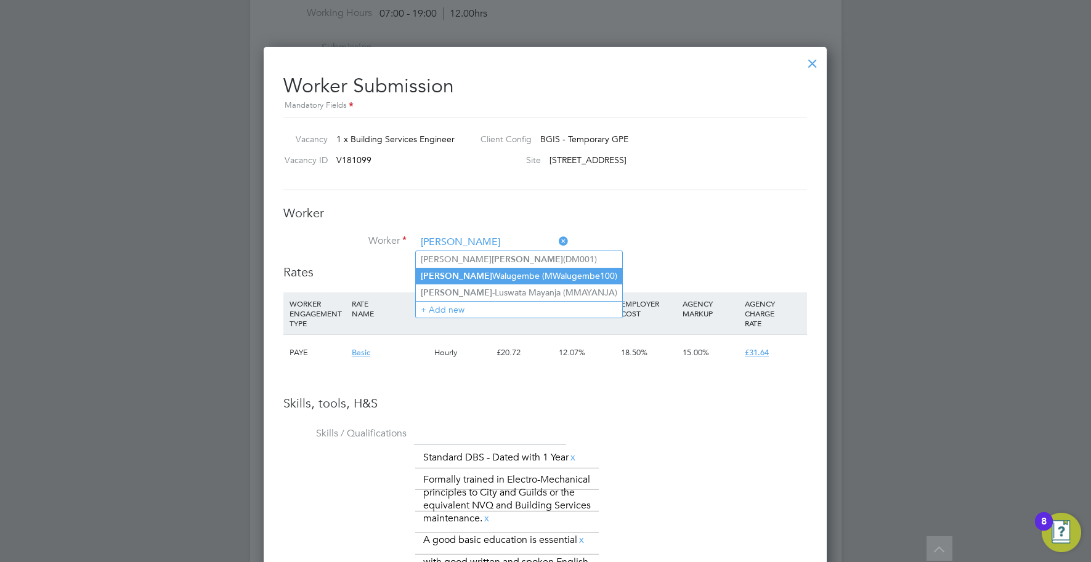
click at [470, 275] on li "[PERSON_NAME] (MWalugembe100)" at bounding box center [519, 276] width 206 height 17
type input "[PERSON_NAME] (MWalugembe100)"
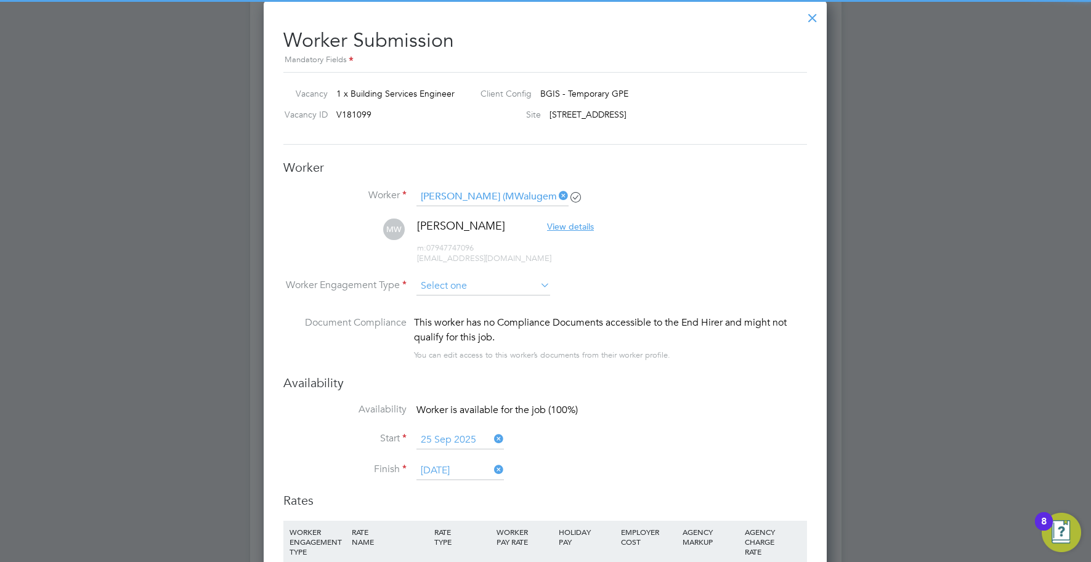
click at [467, 280] on input at bounding box center [483, 286] width 134 height 18
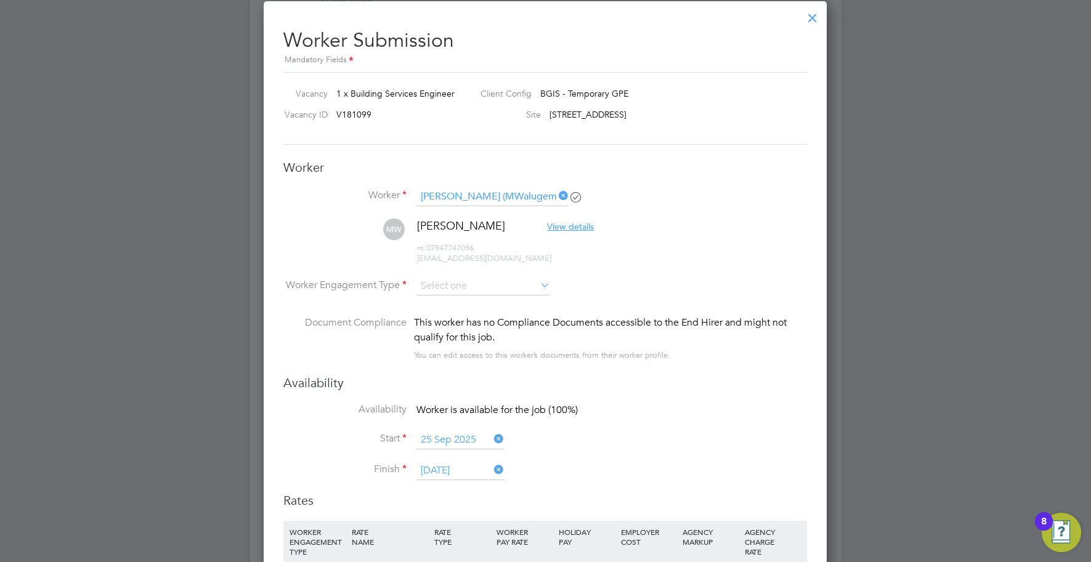
click at [462, 314] on li "PAYE" at bounding box center [483, 319] width 135 height 16
type input "PAYE"
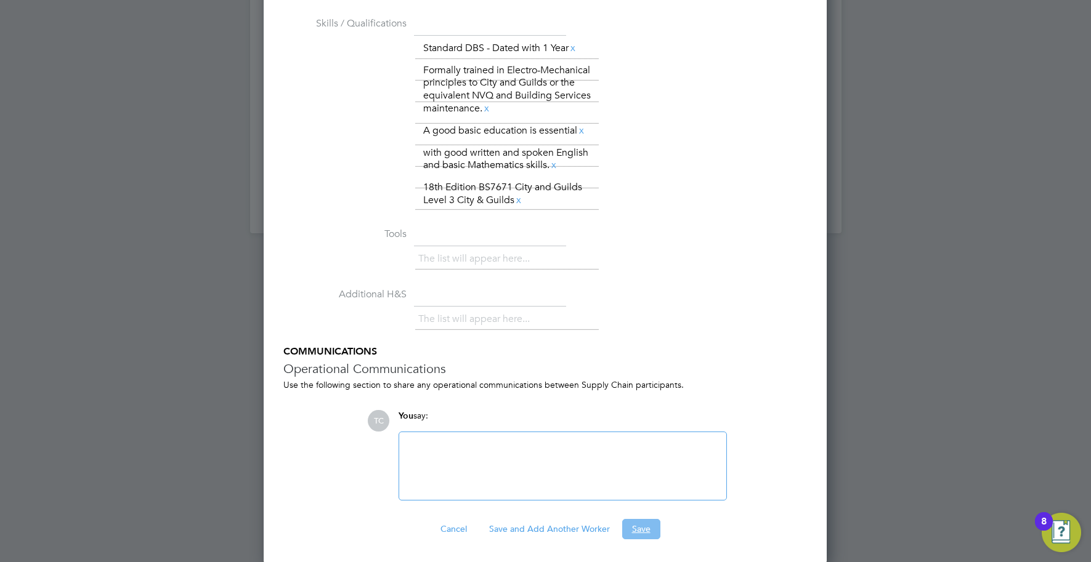
click at [635, 531] on button "Save" at bounding box center [641, 529] width 38 height 20
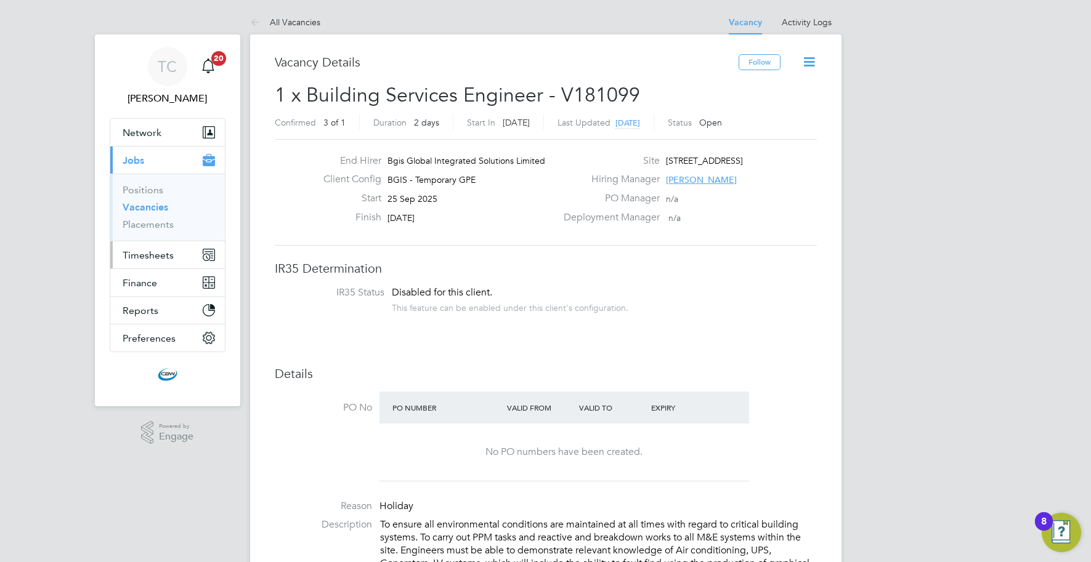
click at [135, 256] on span "Timesheets" at bounding box center [148, 255] width 51 height 12
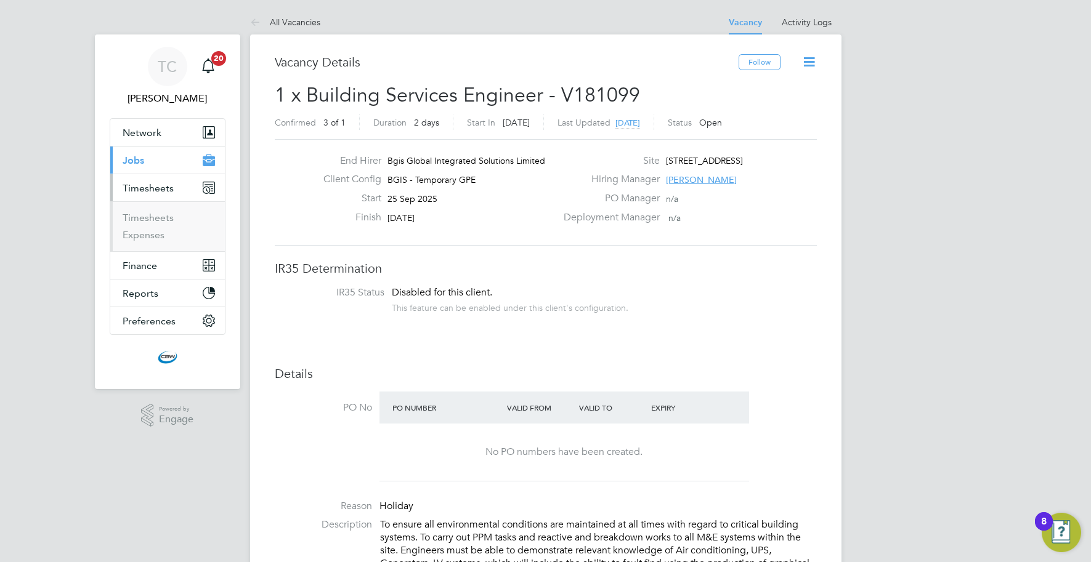
click at [146, 163] on button "Current page: Jobs" at bounding box center [167, 160] width 115 height 27
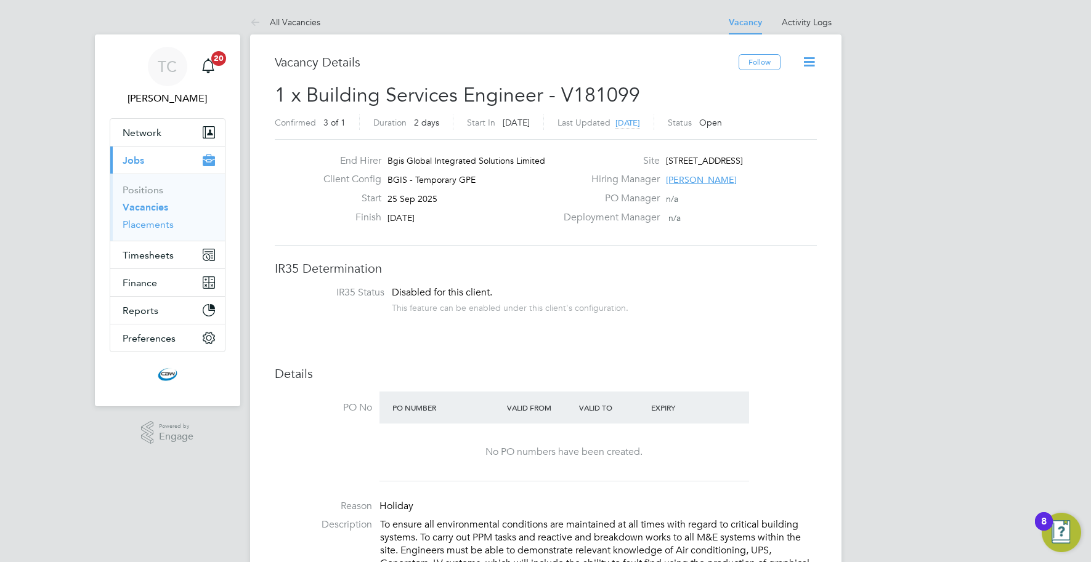
click at [148, 220] on link "Placements" at bounding box center [148, 225] width 51 height 12
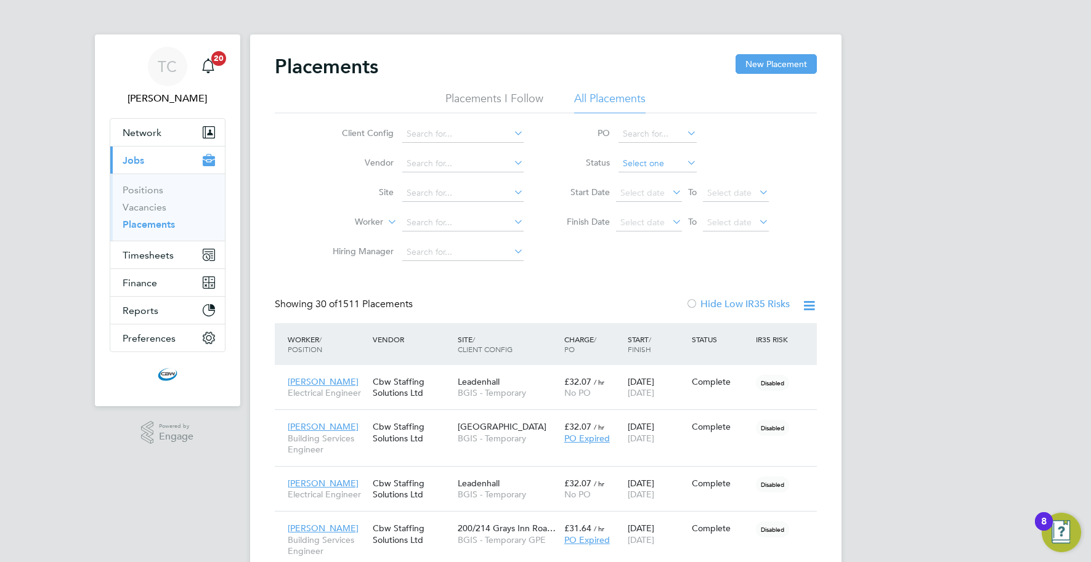
click at [655, 164] on input at bounding box center [657, 163] width 78 height 17
click at [651, 217] on li "Pending" at bounding box center [656, 212] width 79 height 16
type input "Pending"
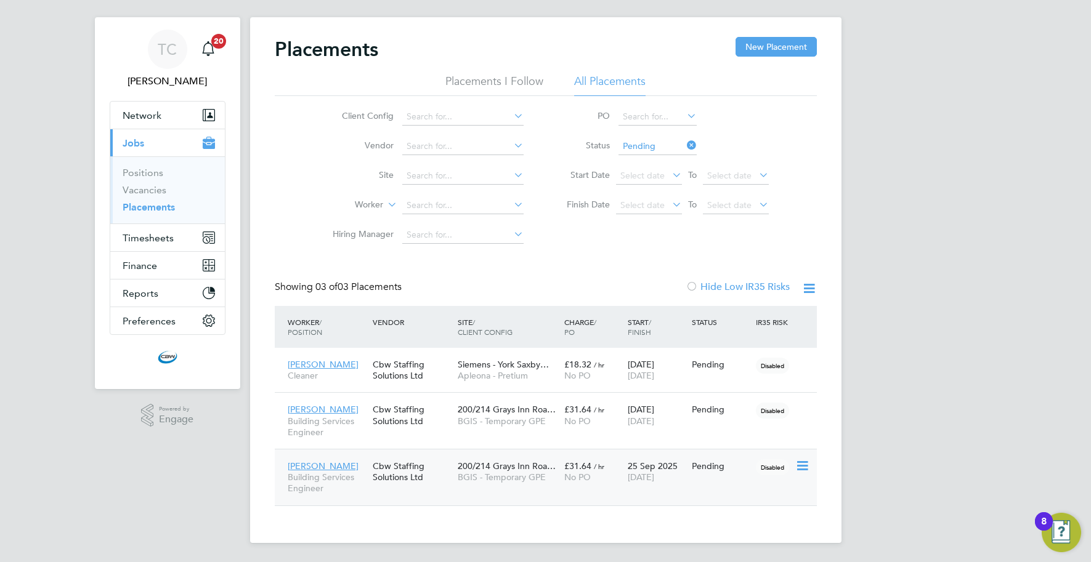
click at [794, 467] on div "Disabled" at bounding box center [773, 465] width 42 height 23
click at [797, 411] on icon at bounding box center [801, 409] width 12 height 15
click at [704, 482] on li "Start" at bounding box center [745, 486] width 126 height 17
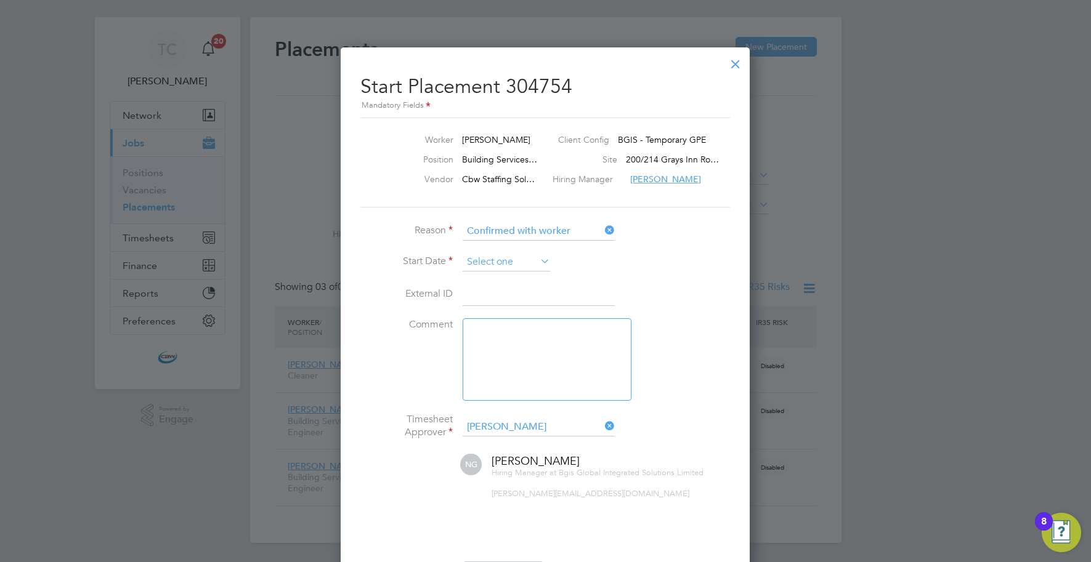
click at [526, 258] on input at bounding box center [505, 262] width 87 height 18
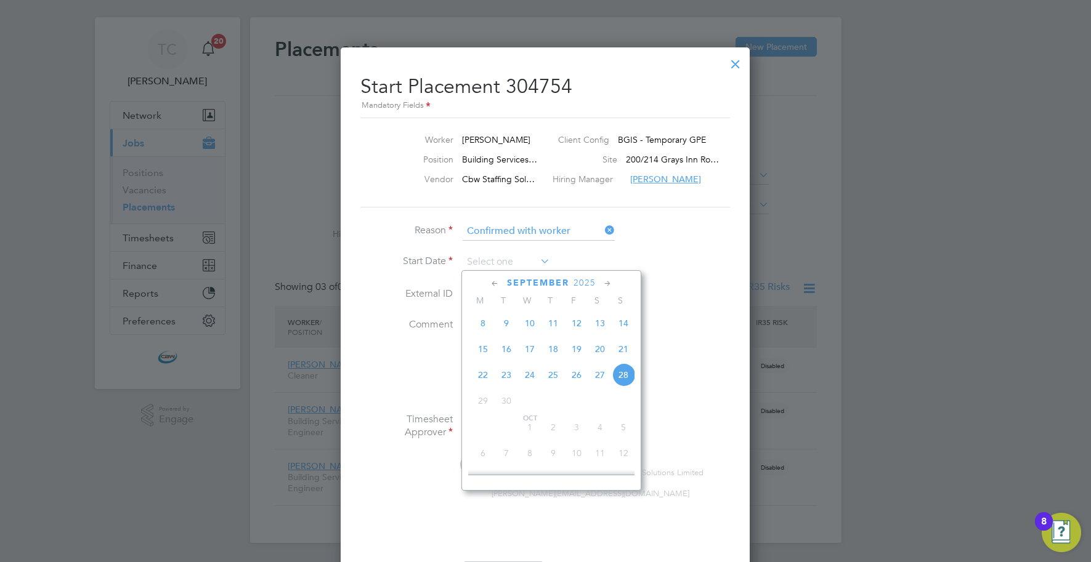
click at [557, 381] on span "25" at bounding box center [552, 374] width 23 height 23
type input "25 Sep 2025"
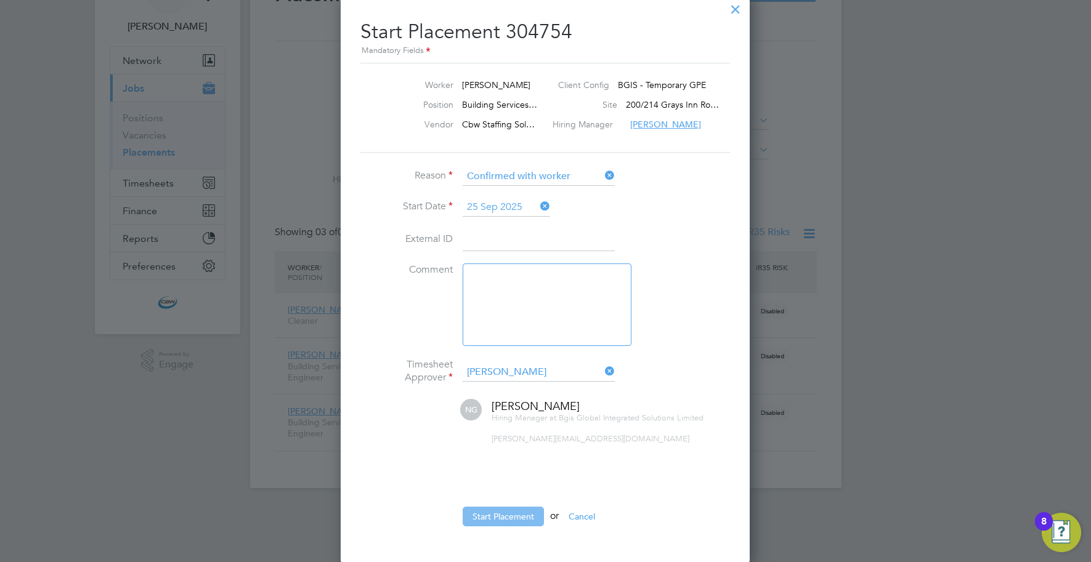
click at [514, 507] on button "Start Placement" at bounding box center [502, 517] width 81 height 20
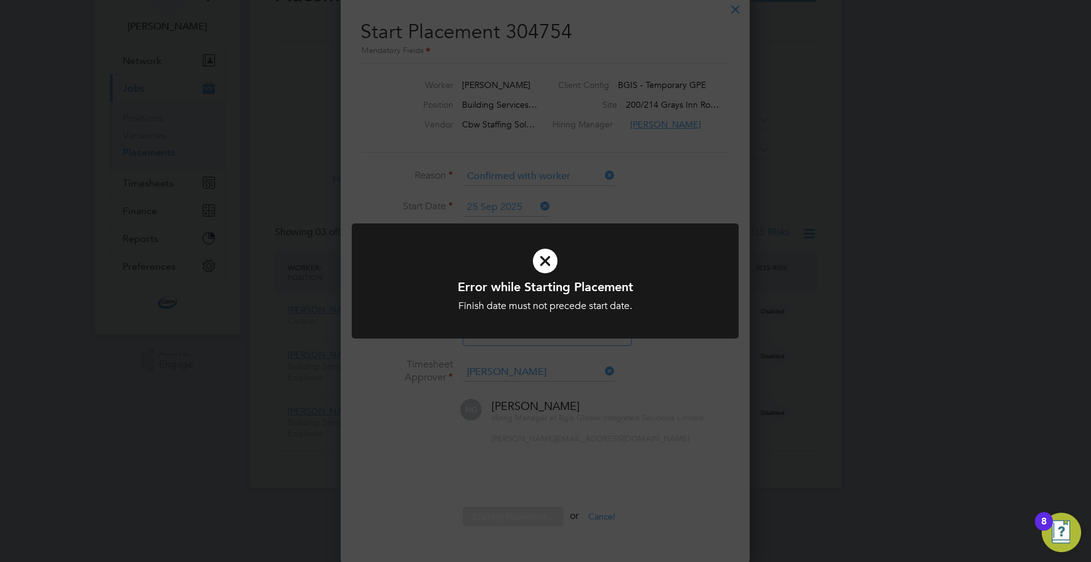
click at [659, 175] on div "Error while Starting Placement Finish date must not precede start date. Cancel …" at bounding box center [545, 281] width 1091 height 562
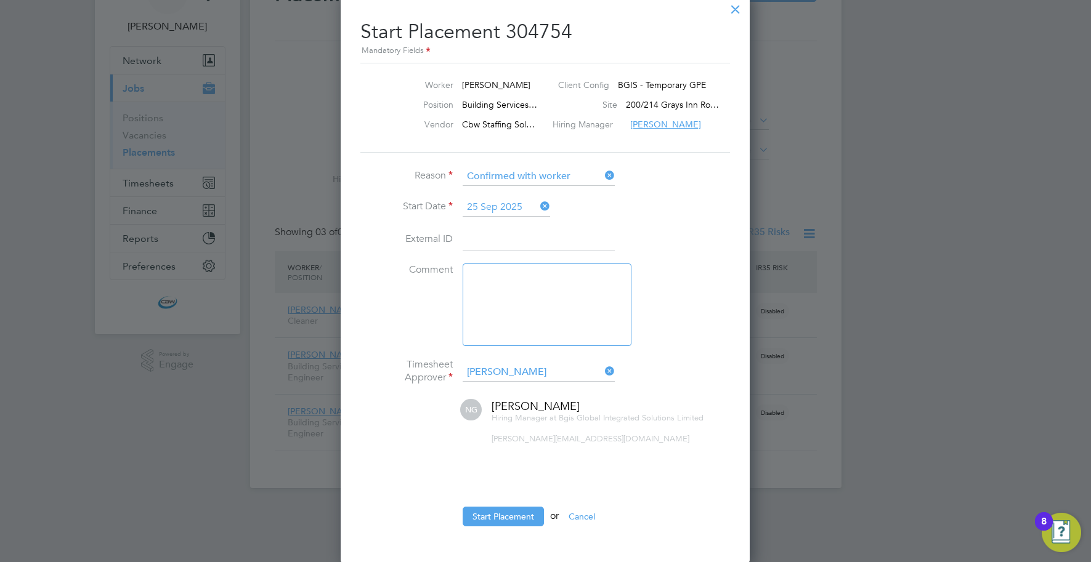
click at [538, 204] on icon at bounding box center [538, 206] width 0 height 17
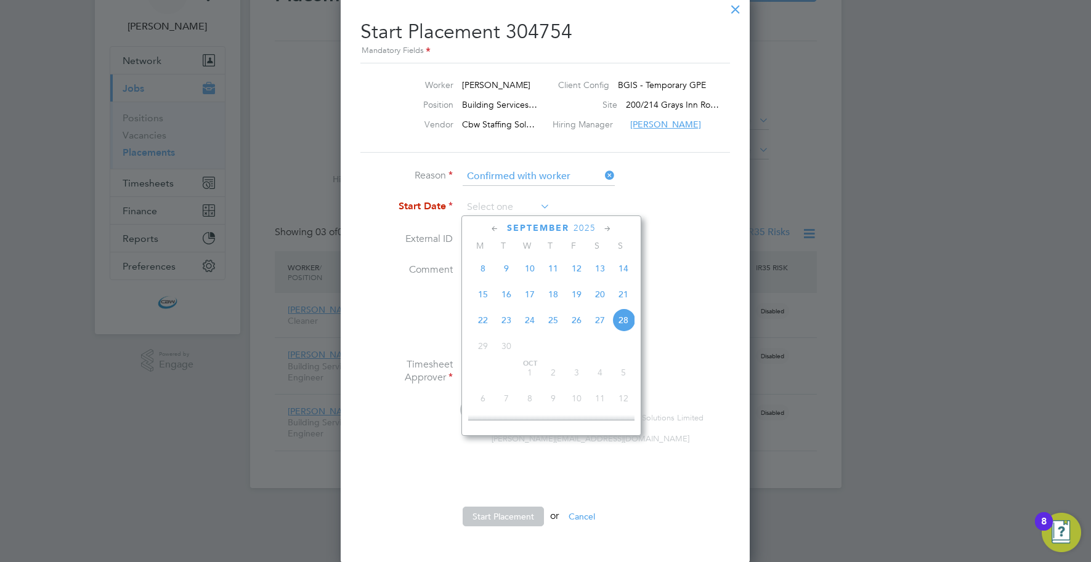
click at [554, 326] on span "25" at bounding box center [552, 320] width 23 height 23
type input "25 Sep 2025"
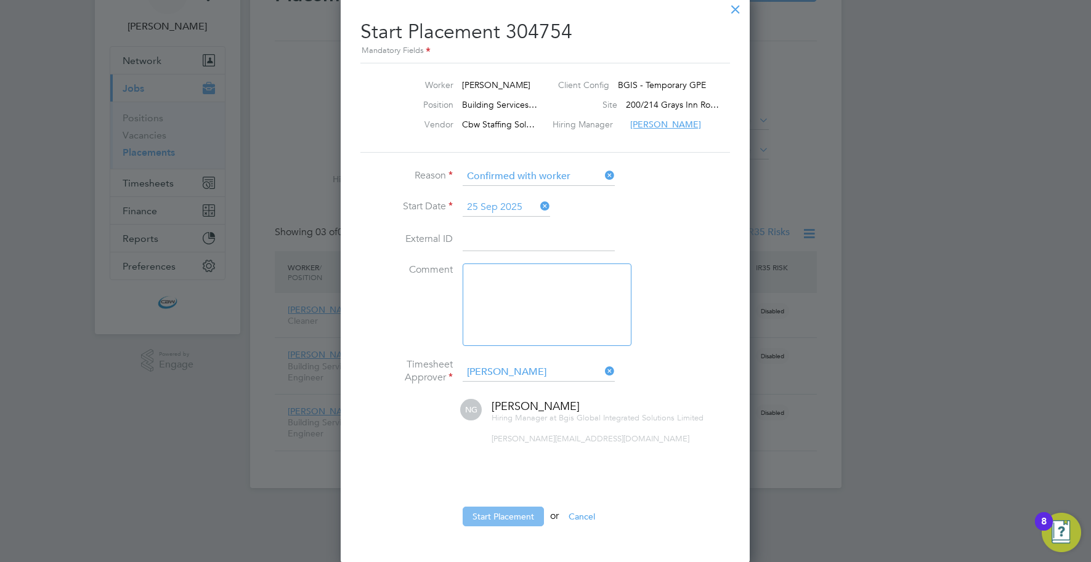
click at [502, 512] on button "Start Placement" at bounding box center [502, 517] width 81 height 20
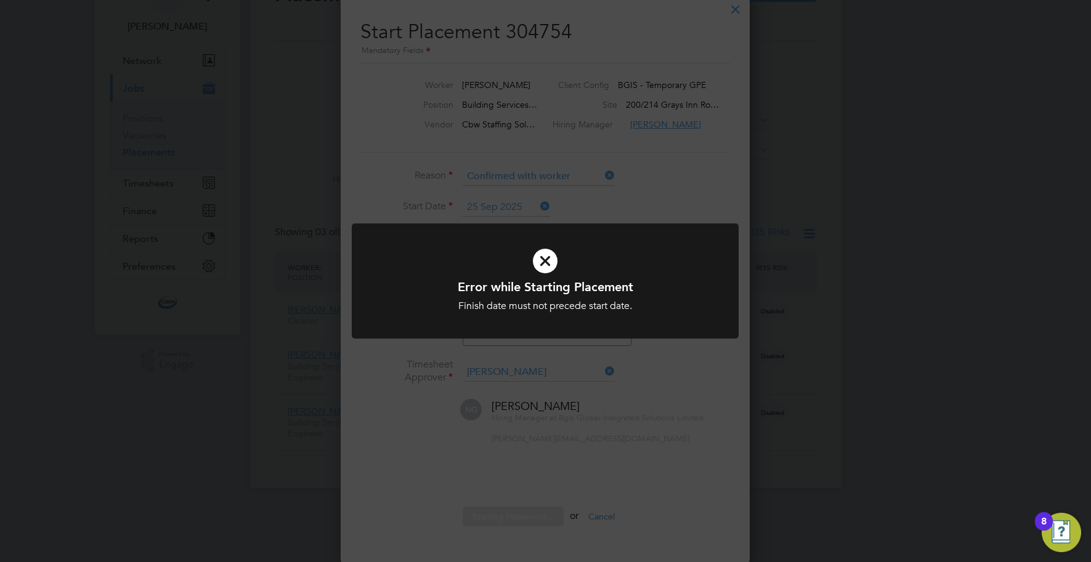
click at [544, 131] on div "Error while Starting Placement Finish date must not precede start date. Cancel …" at bounding box center [545, 281] width 1091 height 562
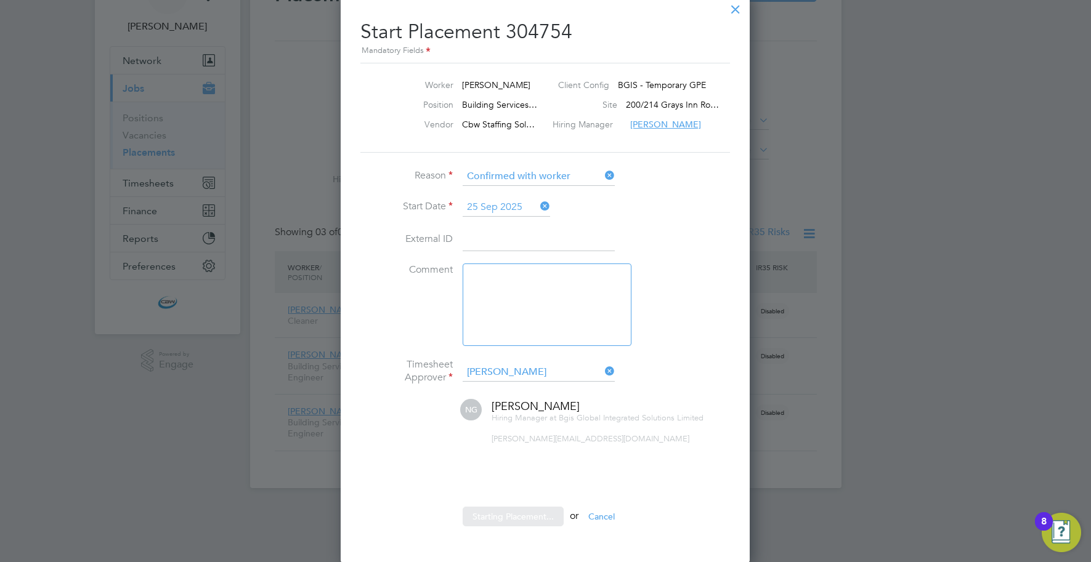
click at [736, 9] on div "Sorry, we are having problems connecting to our services." at bounding box center [545, 225] width 591 height 526
click at [736, 6] on div at bounding box center [735, 6] width 22 height 22
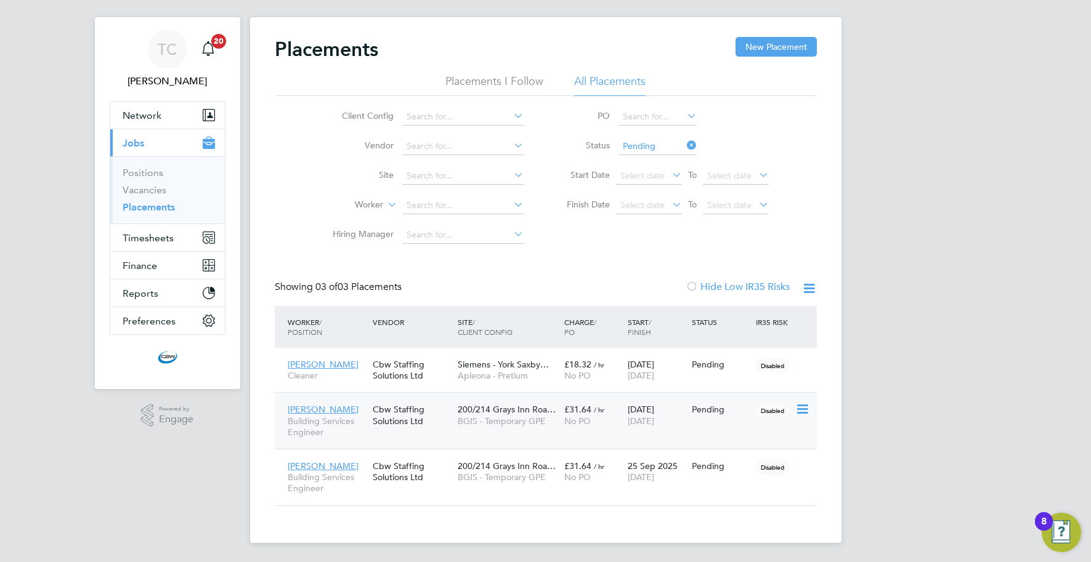
click at [802, 406] on icon at bounding box center [801, 409] width 12 height 15
click at [654, 472] on span "[DATE]" at bounding box center [640, 477] width 26 height 11
click at [802, 466] on icon at bounding box center [801, 466] width 12 height 15
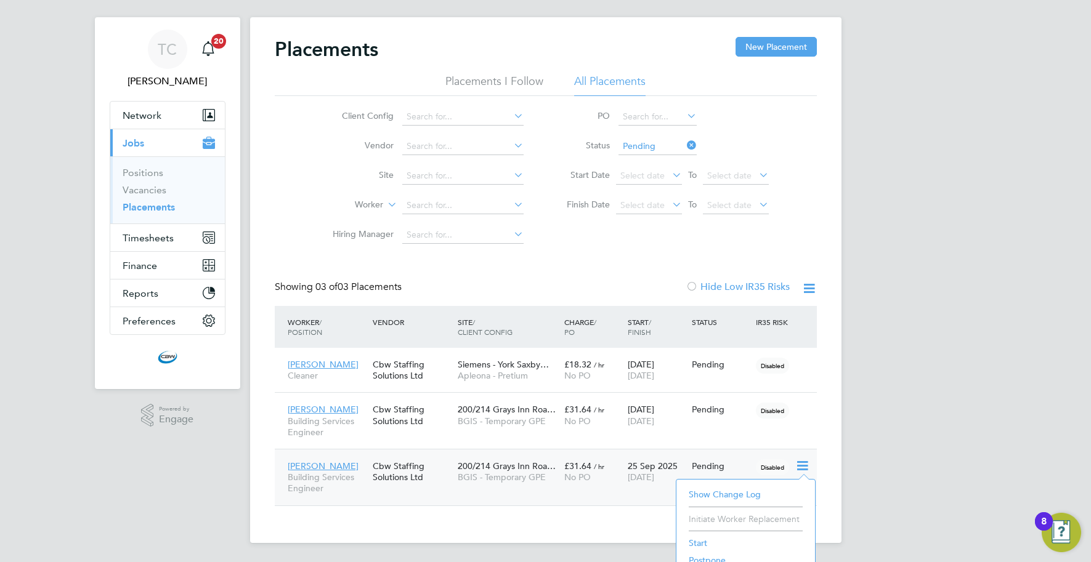
click at [699, 539] on li "Start" at bounding box center [745, 542] width 126 height 17
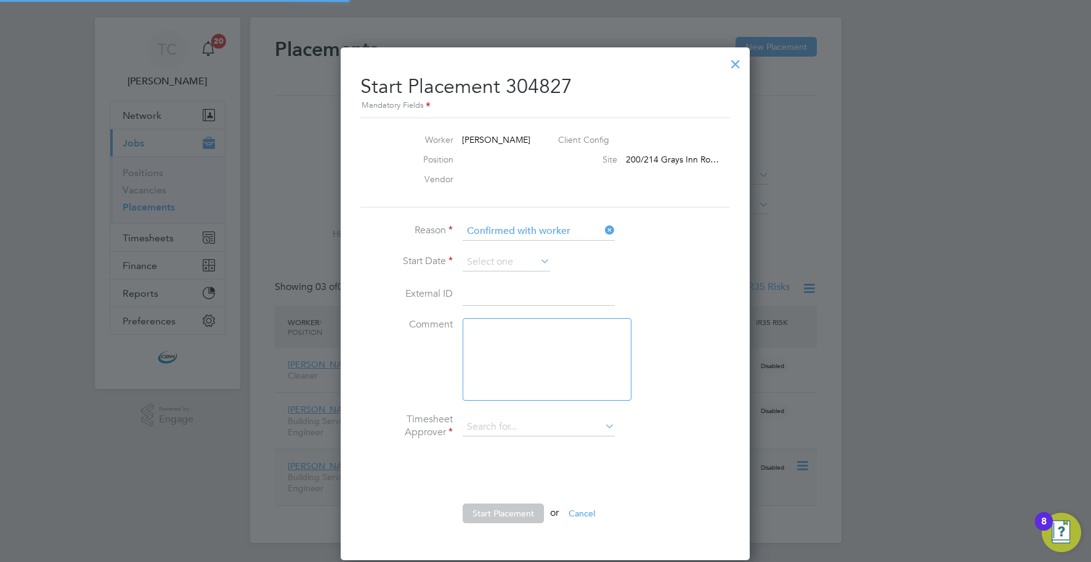
type input "[PERSON_NAME]"
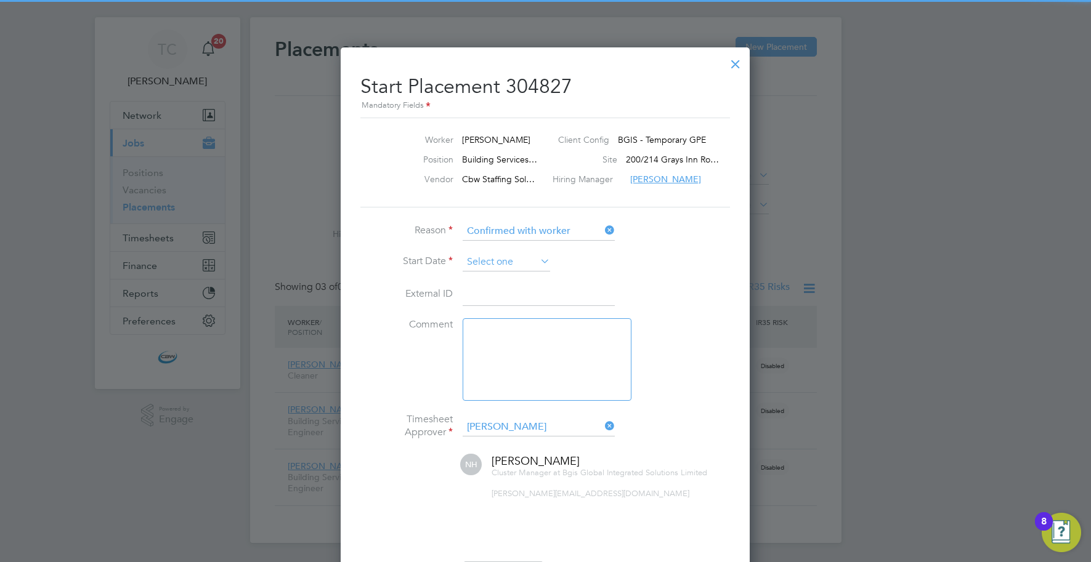
click at [528, 256] on input at bounding box center [505, 262] width 87 height 18
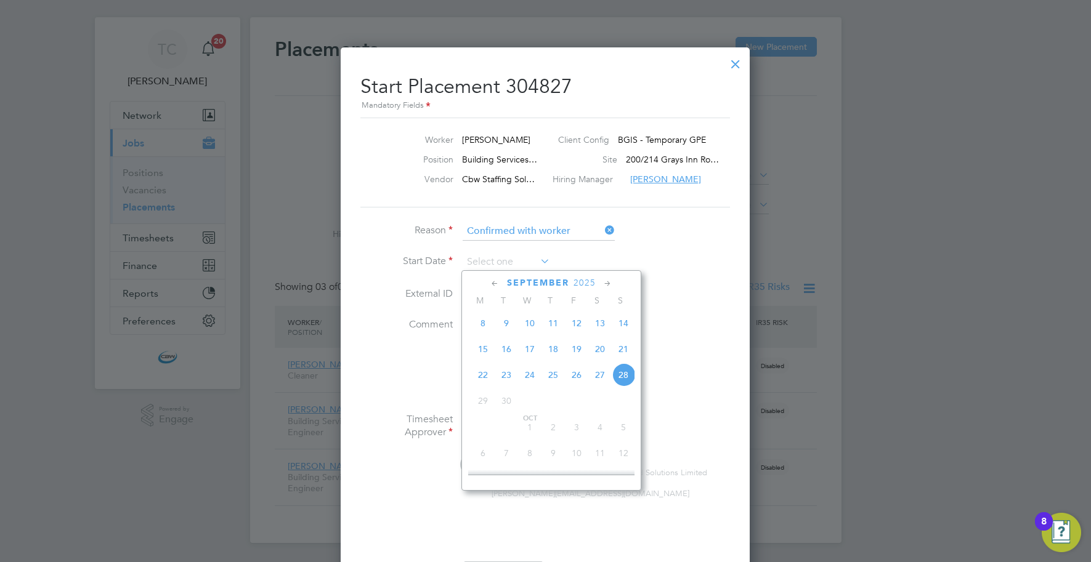
click at [554, 377] on span "25" at bounding box center [552, 374] width 23 height 23
type input "25 Sep 2025"
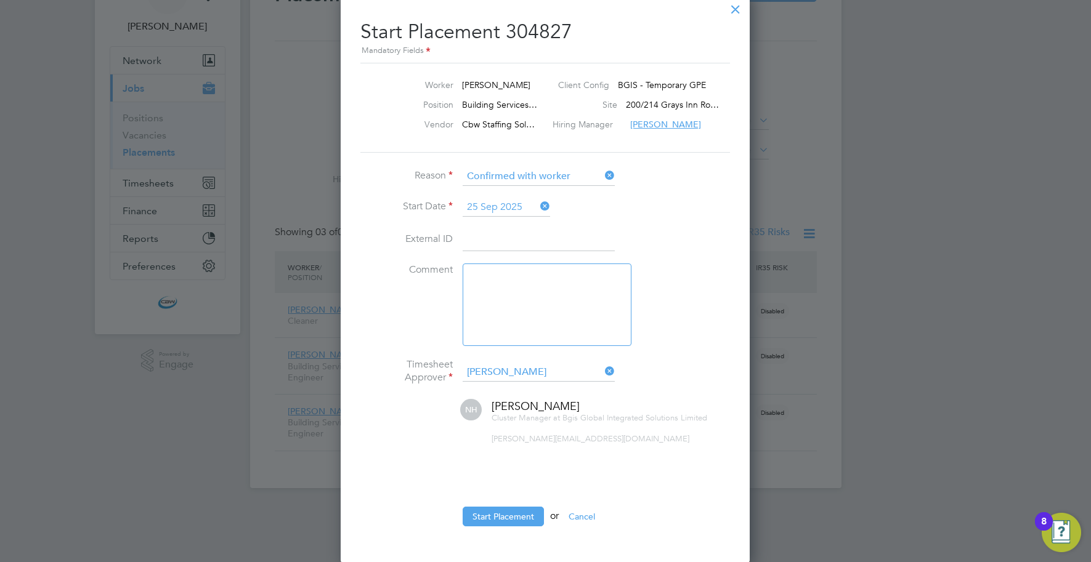
click at [526, 500] on ul "Reason Confirmed with worker Start Date 25 Sep 2025 External ID Comment Timeshe…" at bounding box center [544, 352] width 369 height 371
click at [524, 515] on button "Start Placement" at bounding box center [502, 517] width 81 height 20
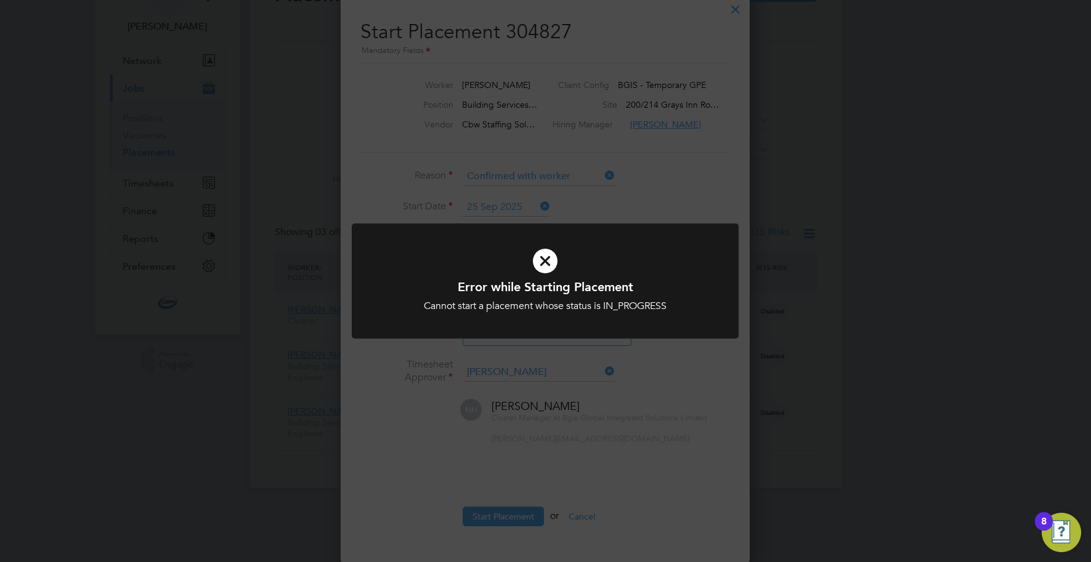
click at [508, 453] on div "Error while Starting Placement Cannot start a placement whose status is IN_PROG…" at bounding box center [545, 281] width 1091 height 562
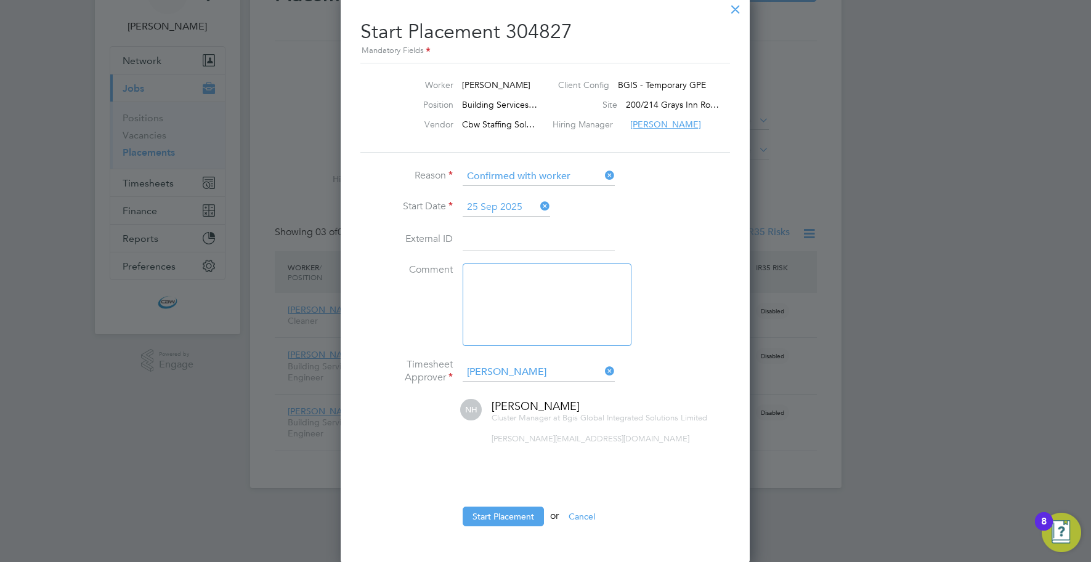
click at [493, 502] on ul "Reason Confirmed with worker Start Date 25 Sep 2025 External ID Comment Timeshe…" at bounding box center [544, 352] width 369 height 371
click at [493, 507] on button "Start Placement" at bounding box center [502, 517] width 81 height 20
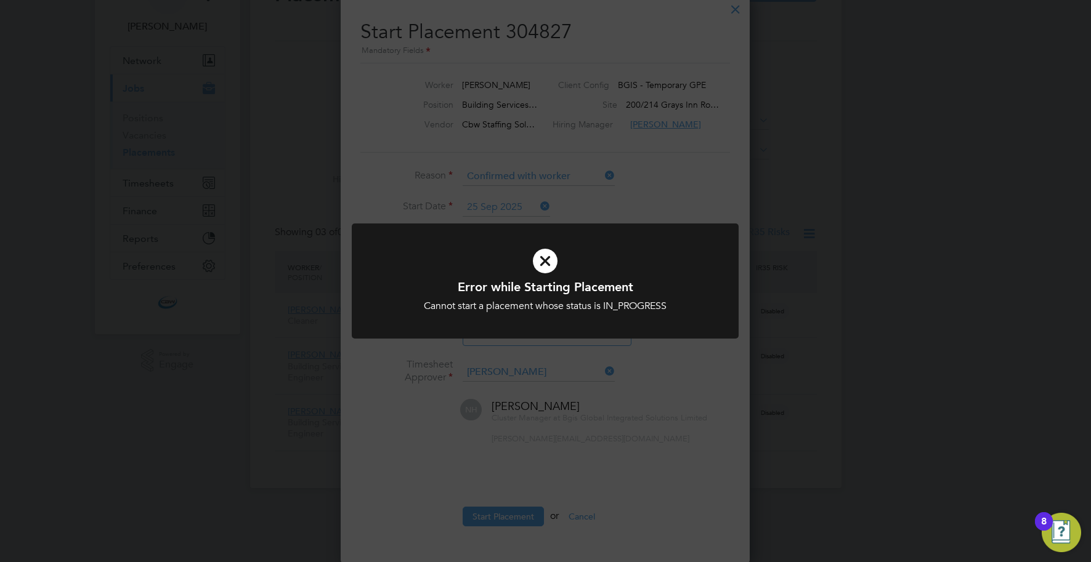
click at [486, 467] on div "Error while Starting Placement Cannot start a placement whose status is IN_PROG…" at bounding box center [545, 281] width 1091 height 562
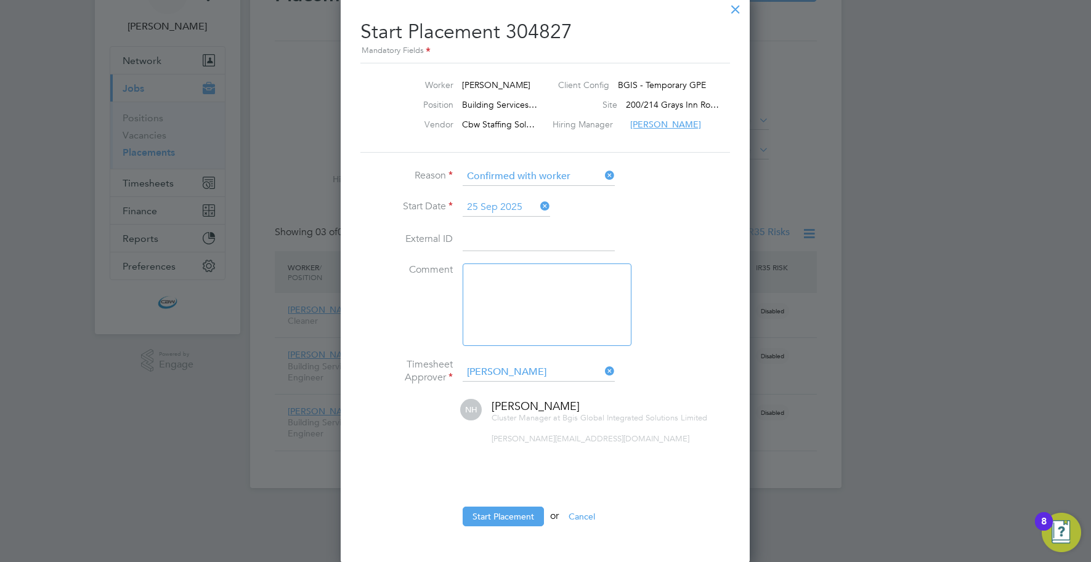
click at [728, 10] on div at bounding box center [735, 6] width 22 height 22
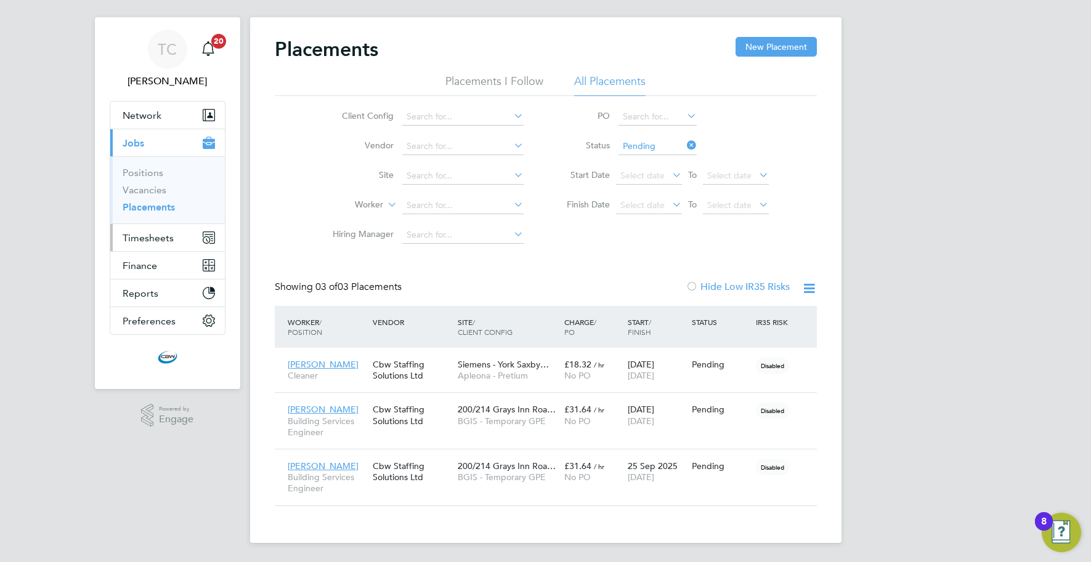
click at [151, 242] on span "Timesheets" at bounding box center [148, 238] width 51 height 12
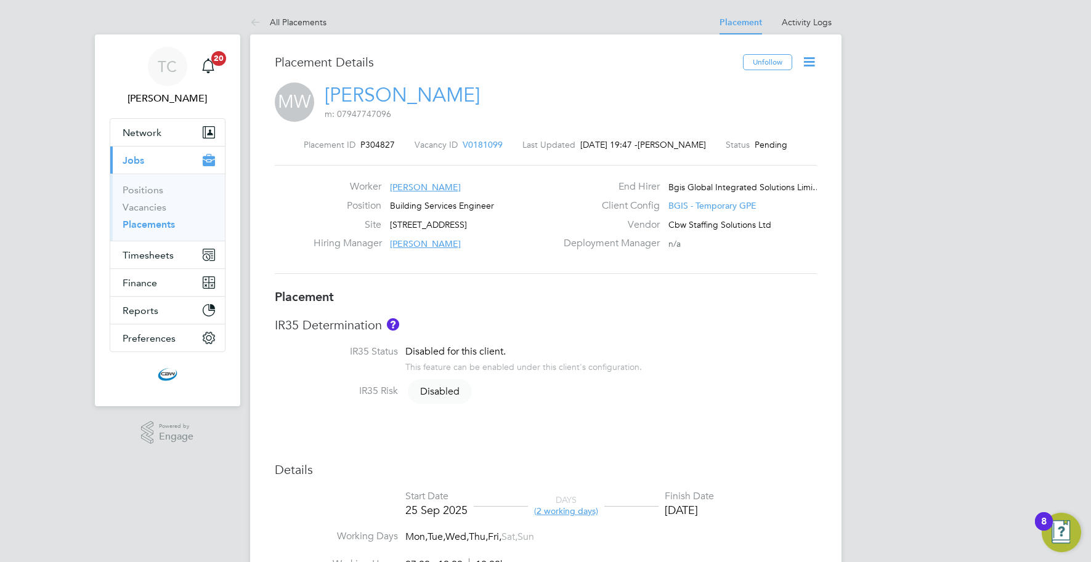
click at [809, 63] on icon at bounding box center [808, 61] width 15 height 15
click at [736, 132] on li "Start" at bounding box center [769, 132] width 91 height 17
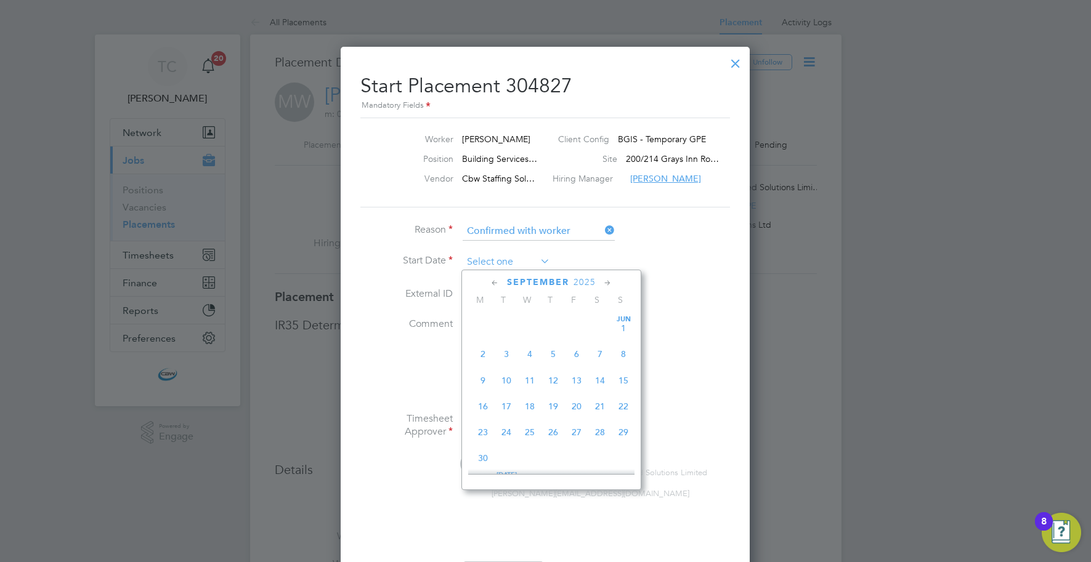
click at [517, 260] on input at bounding box center [505, 262] width 87 height 18
click at [553, 382] on span "25" at bounding box center [552, 374] width 23 height 23
type input "25 Sep 2025"
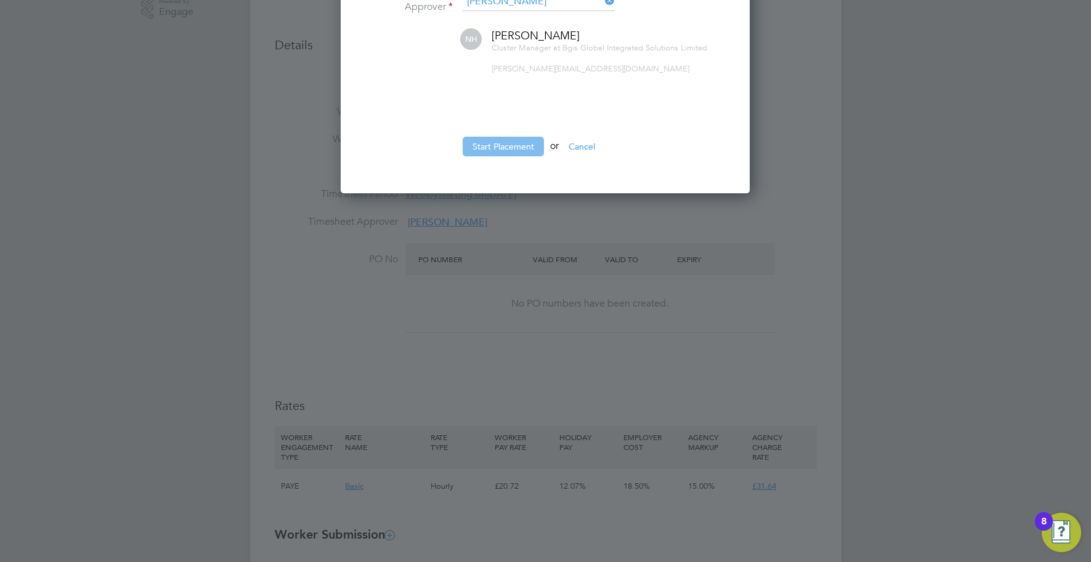
click at [498, 150] on button "Start Placement" at bounding box center [502, 147] width 81 height 20
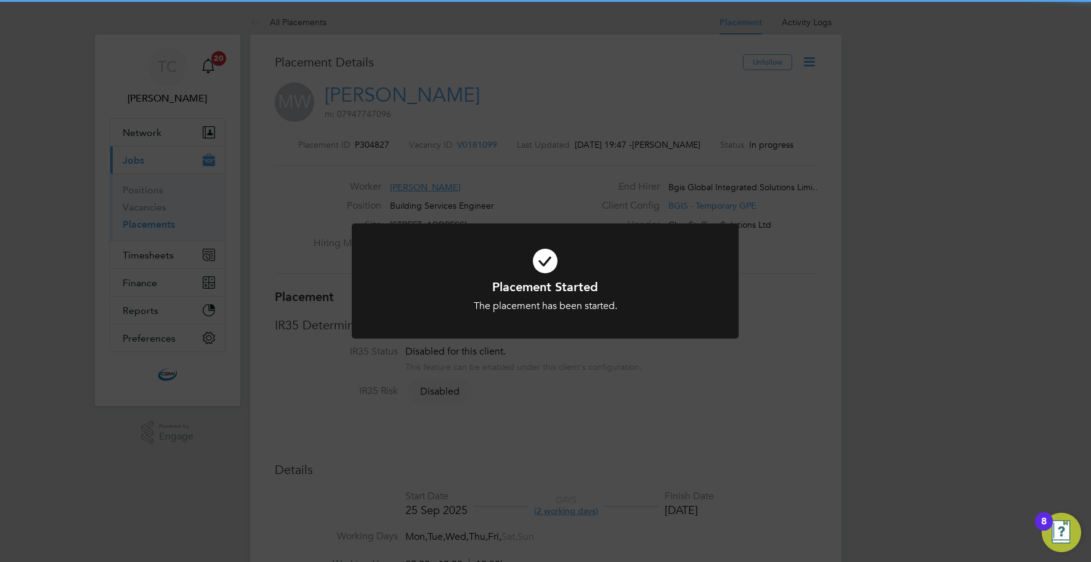
click at [637, 171] on div "Placement Started The placement has been started. Cancel Okay" at bounding box center [545, 281] width 1091 height 562
